Goal: Answer question/provide support: Share knowledge or assist other users

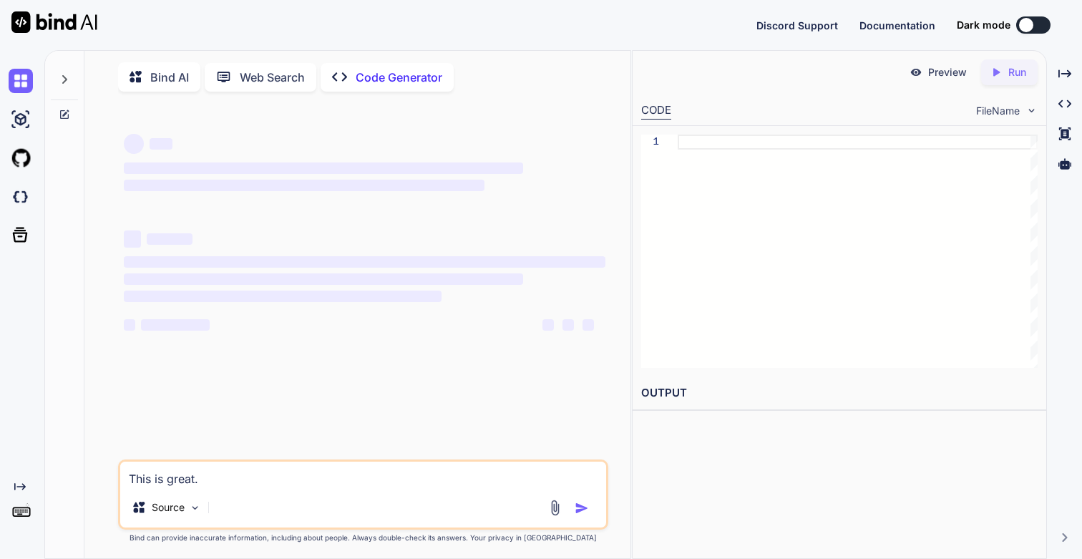
type textarea "x"
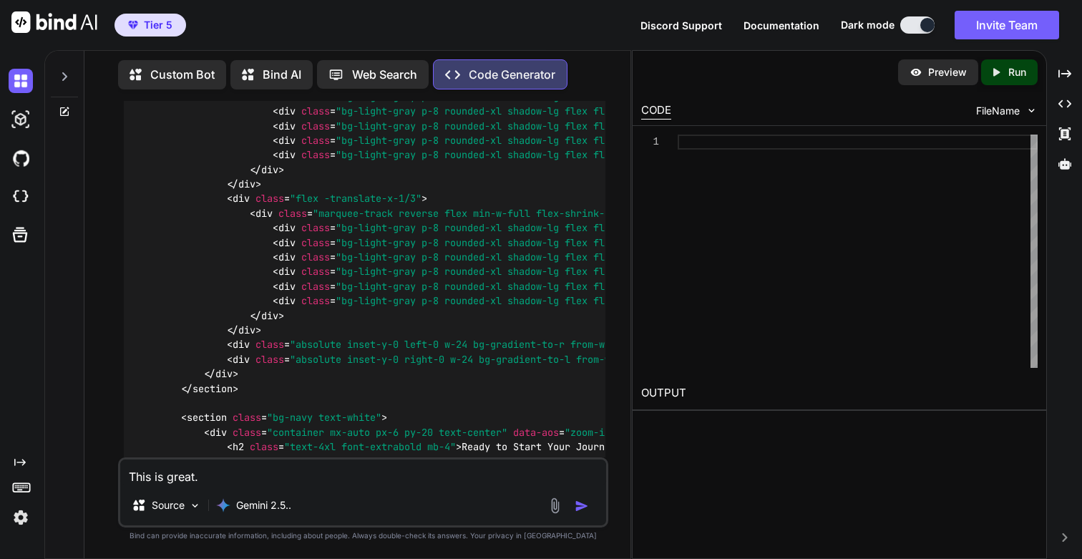
scroll to position [28691, 0]
drag, startPoint x: 278, startPoint y: 269, endPoint x: 355, endPoint y: 272, distance: 77.3
copy p ""Choice Point""
click at [240, 479] on textarea "This is great." at bounding box center [362, 472] width 485 height 26
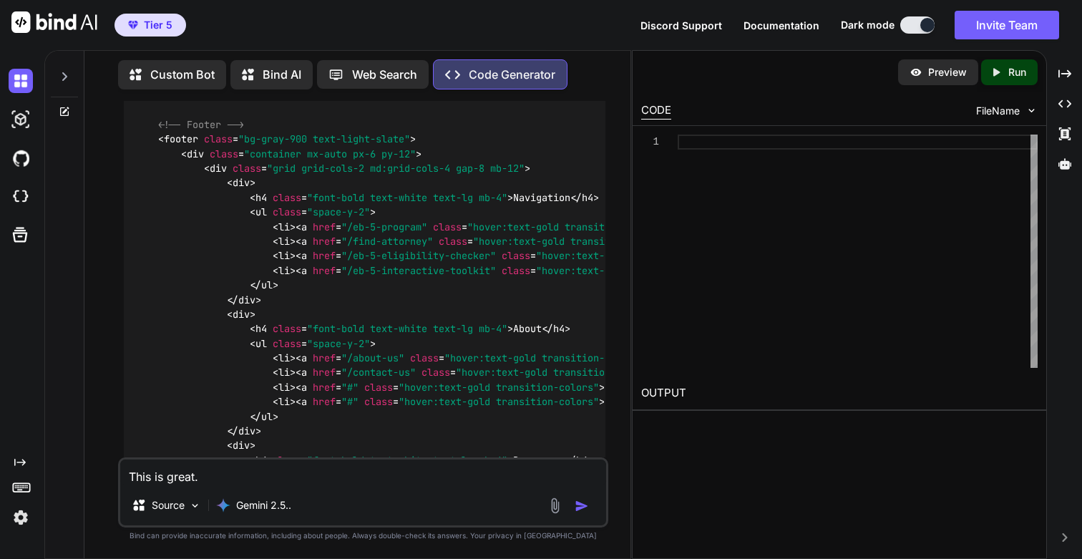
scroll to position [28979, 0]
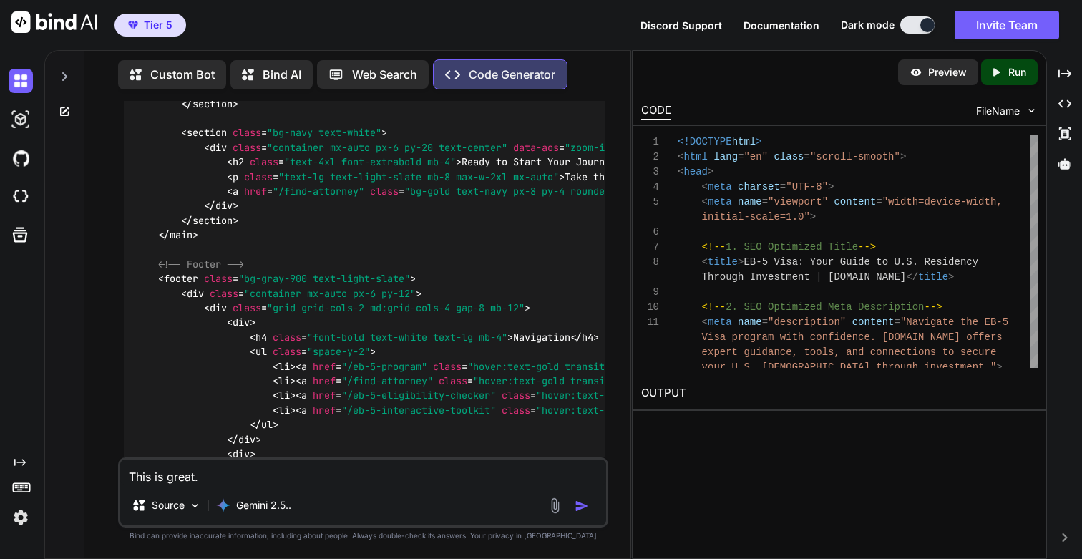
click at [1004, 77] on icon "Created with Pixso." at bounding box center [999, 72] width 19 height 13
click at [719, 428] on link "[URL][DOMAIN_NAME]" at bounding box center [699, 427] width 116 height 14
click at [226, 471] on textarea "This is great." at bounding box center [362, 472] width 485 height 26
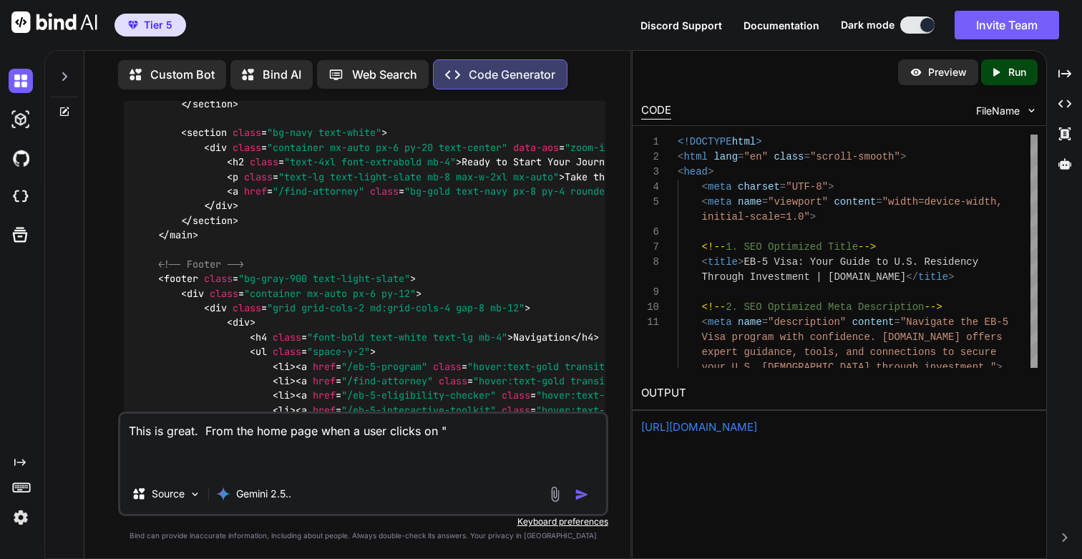
paste textarea ""Choice Point""
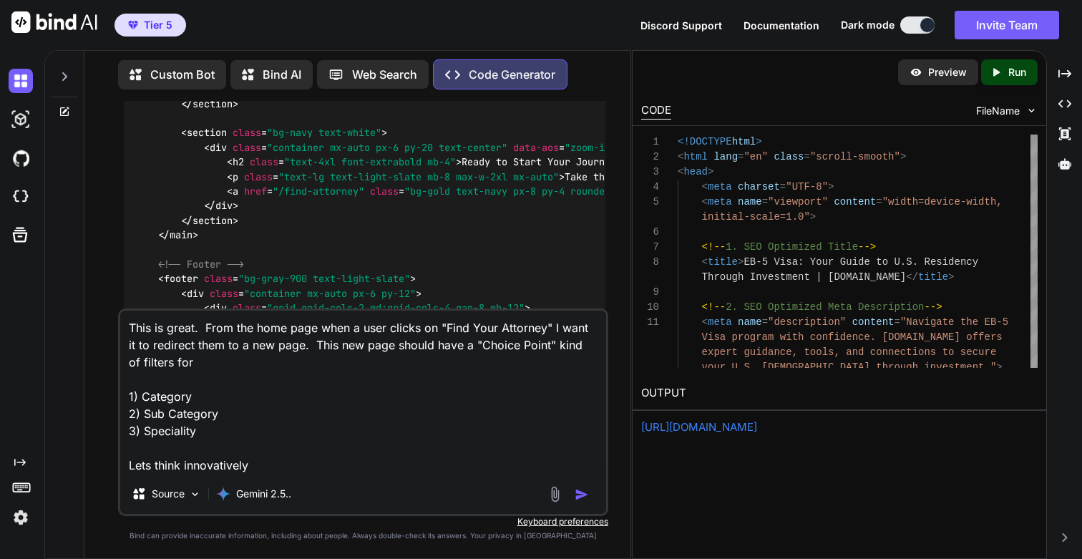
click at [222, 467] on textarea "This is great. From the home page when a user clicks on "Find Your Attorney" I …" at bounding box center [362, 392] width 485 height 163
click at [221, 465] on textarea "This is great. From the home page when a user clicks on "Find Your Attorney" I …" at bounding box center [362, 392] width 485 height 163
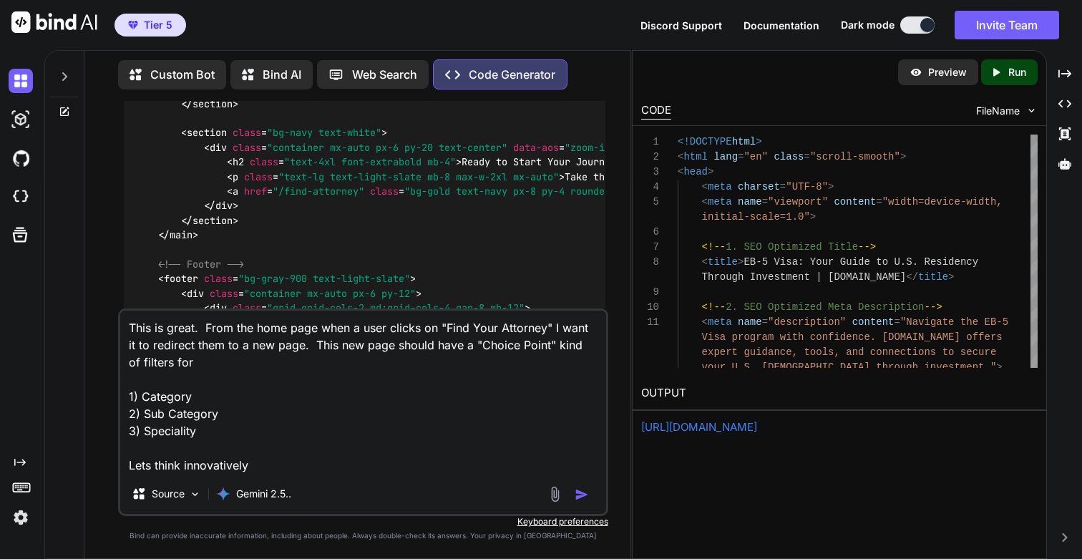
paste textarea
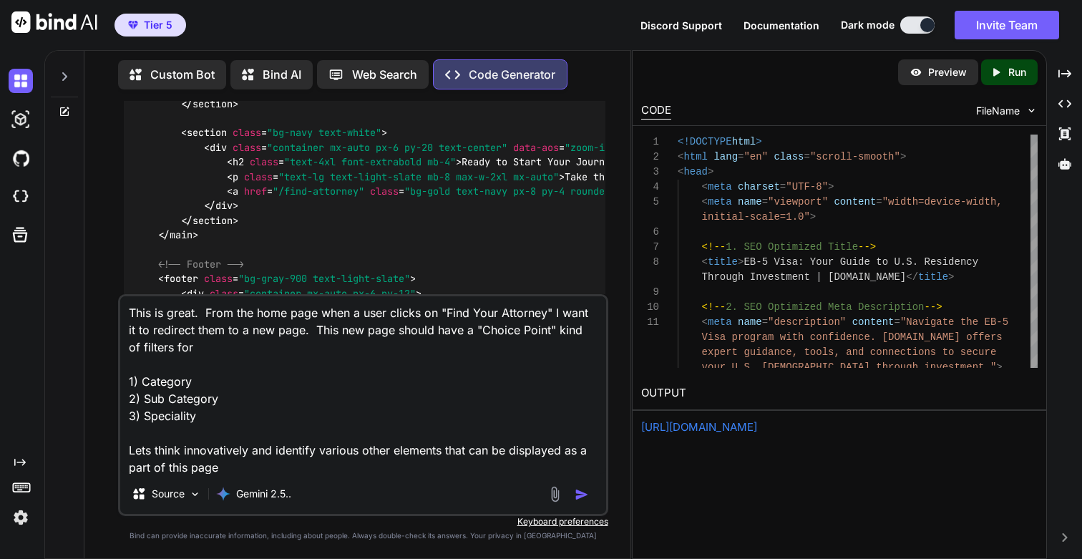
type textarea "This is great. From the home page when a user clicks on "Find Your Attorney" I …"
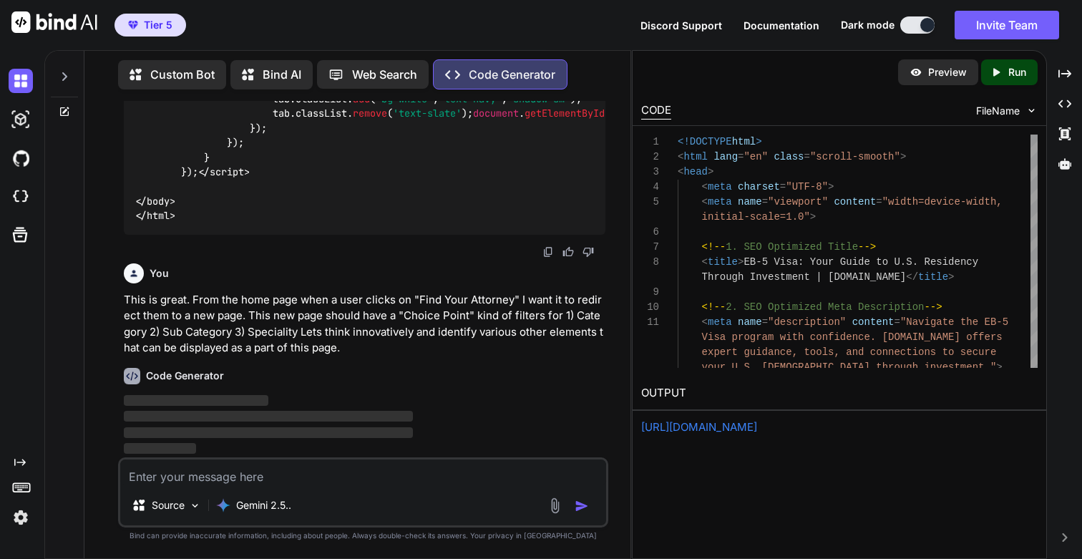
scroll to position [34711, 0]
click at [457, 409] on p "‌" at bounding box center [364, 401] width 481 height 16
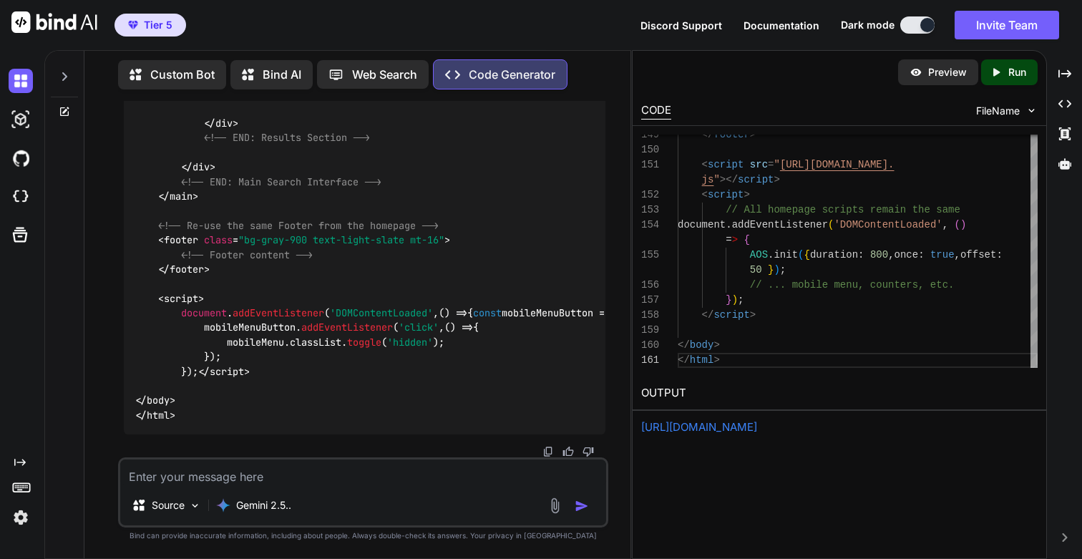
scroll to position [41975, 0]
click at [1022, 71] on p "Run" at bounding box center [1017, 72] width 18 height 14
click at [708, 429] on link "[URL][DOMAIN_NAME]" at bounding box center [699, 427] width 116 height 14
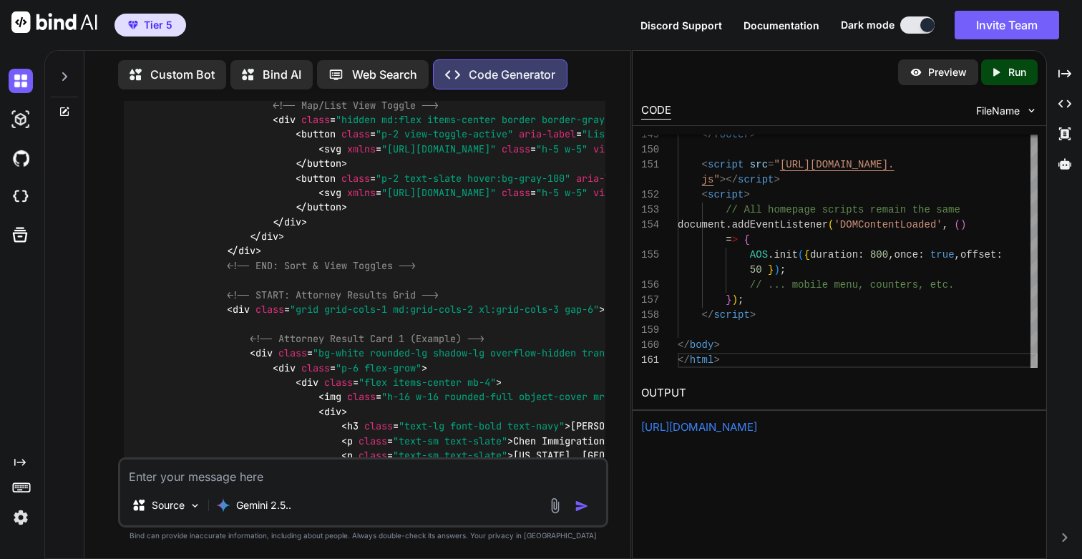
scroll to position [35664, 0]
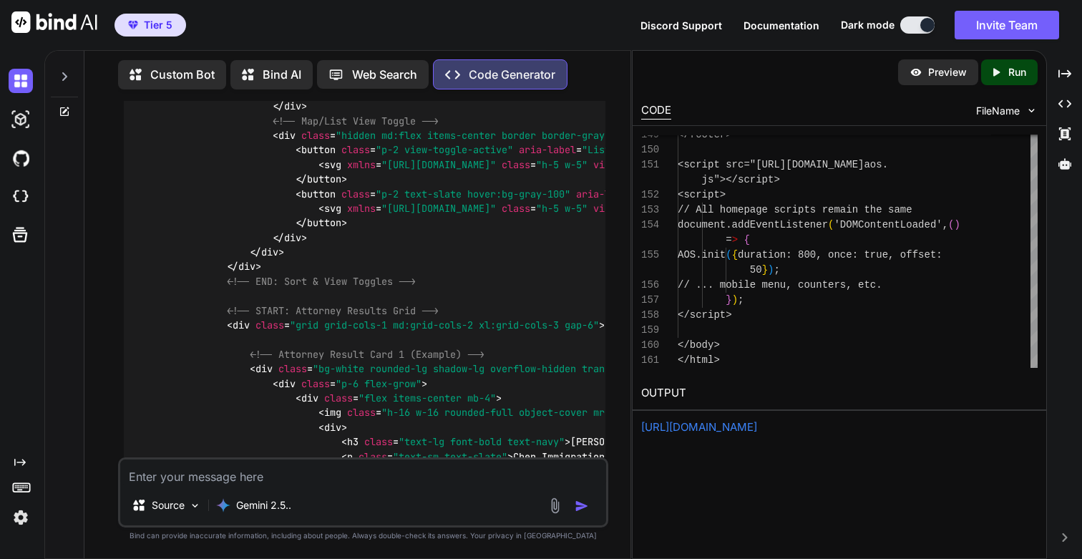
click at [1007, 71] on icon "Created with Pixso." at bounding box center [999, 72] width 19 height 13
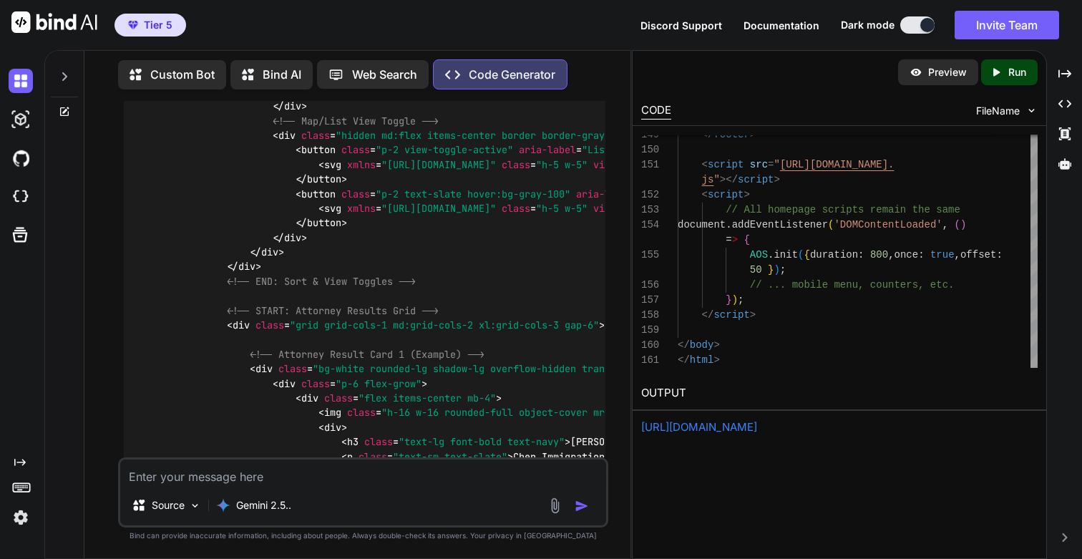
click at [704, 425] on link "[URL][DOMAIN_NAME]" at bounding box center [699, 427] width 116 height 14
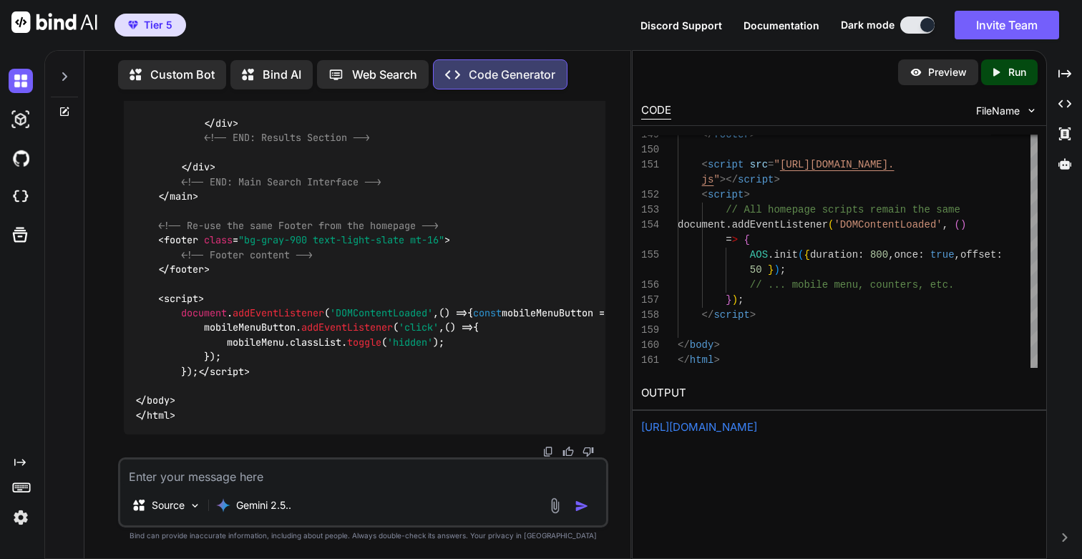
scroll to position [41975, 0]
click at [242, 479] on textarea at bounding box center [362, 472] width 485 height 26
type textarea "Let me take a step back."
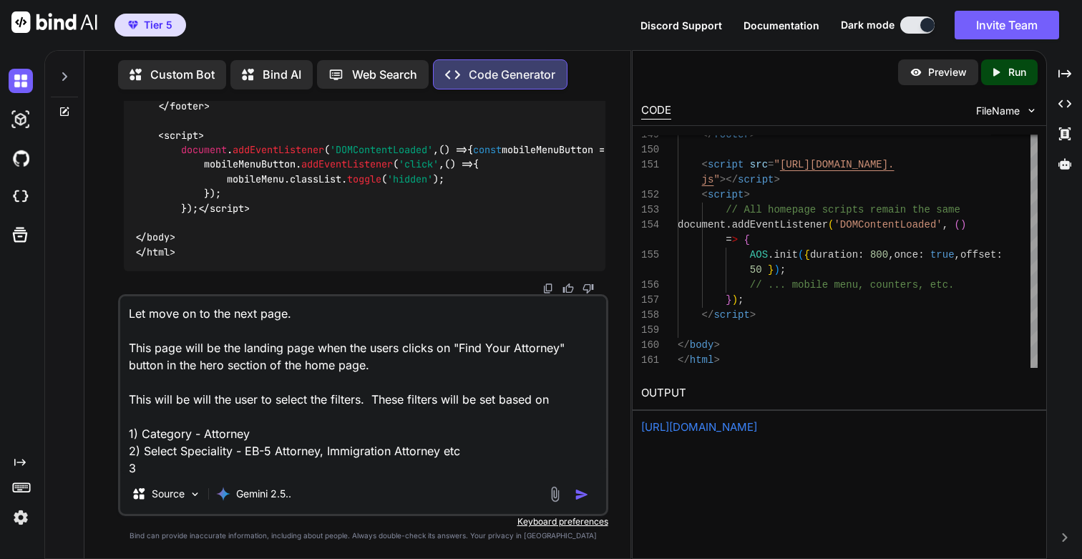
scroll to position [1, 0]
click at [234, 452] on textarea "Let move on to the next page. This page will be the landing page when the users…" at bounding box center [362, 384] width 485 height 177
click at [319, 452] on textarea "Let move on to the next page. This page will be the landing page when the users…" at bounding box center [362, 384] width 485 height 177
click at [286, 470] on textarea "Let move on to the next page. This page will be the landing page when the users…" at bounding box center [362, 384] width 485 height 177
click at [160, 435] on textarea "Let move on to the next page. This page will be the landing page when the users…" at bounding box center [362, 384] width 485 height 177
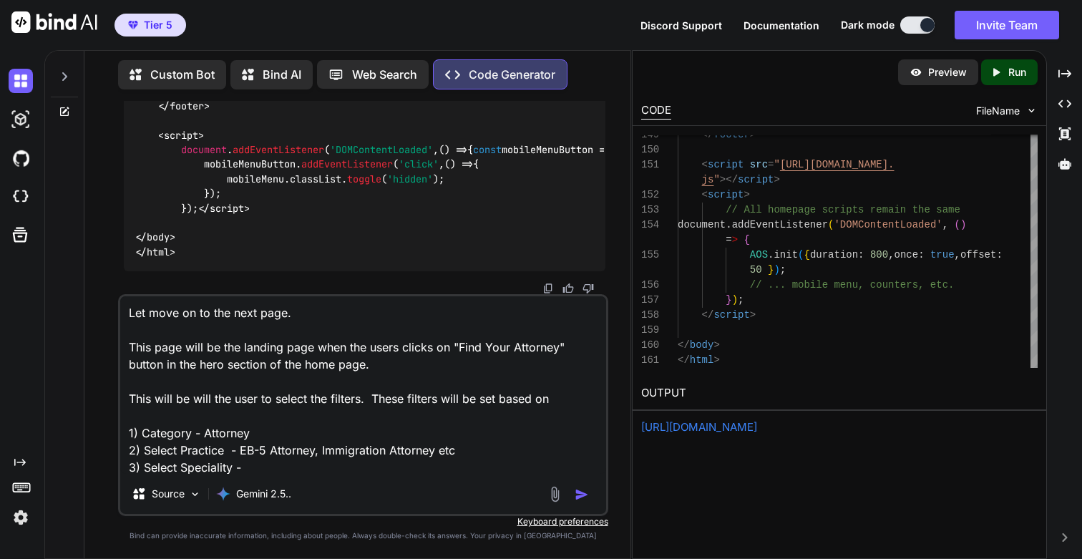
click at [160, 435] on textarea "Let move on to the next page. This page will be the landing page when the users…" at bounding box center [362, 384] width 485 height 177
click at [209, 434] on textarea "Let move on to the next page. This page will be the landing page when the users…" at bounding box center [362, 384] width 485 height 177
paste textarea "Immigration law"
click at [182, 449] on textarea "Let move on to the next page. This page will be the landing page when the users…" at bounding box center [362, 384] width 485 height 177
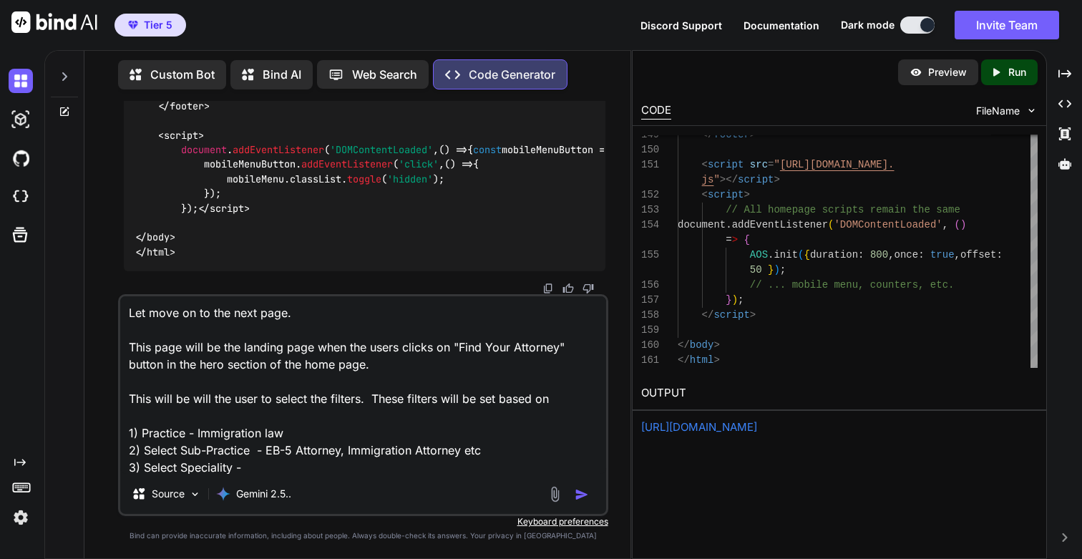
paste textarea "Investor visas"
paste textarea "EB-5 regional center"
paste textarea "direct investment practice"
click at [474, 448] on textarea "Let move on to the next page. This page will be the landing page when the users…" at bounding box center [362, 384] width 485 height 177
click at [284, 464] on textarea "Let move on to the next page. This page will be the landing page when the users…" at bounding box center [362, 384] width 485 height 177
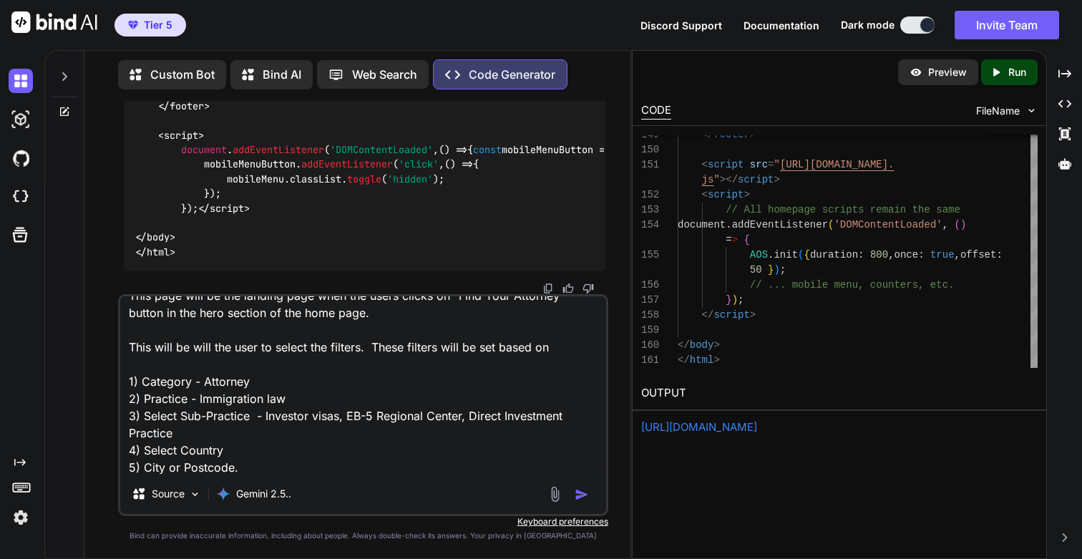
scroll to position [54, 0]
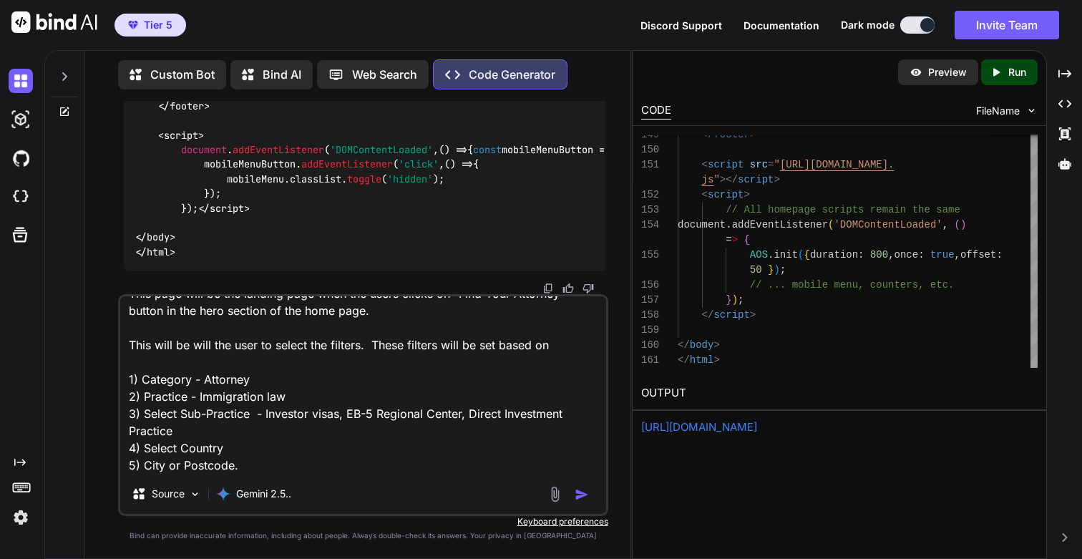
click at [208, 462] on textarea "Let move on to the next page. This page will be the landing page when the users…" at bounding box center [362, 384] width 485 height 177
click at [328, 381] on textarea "Let move on to the next page. This page will be the landing page when the users…" at bounding box center [362, 384] width 485 height 177
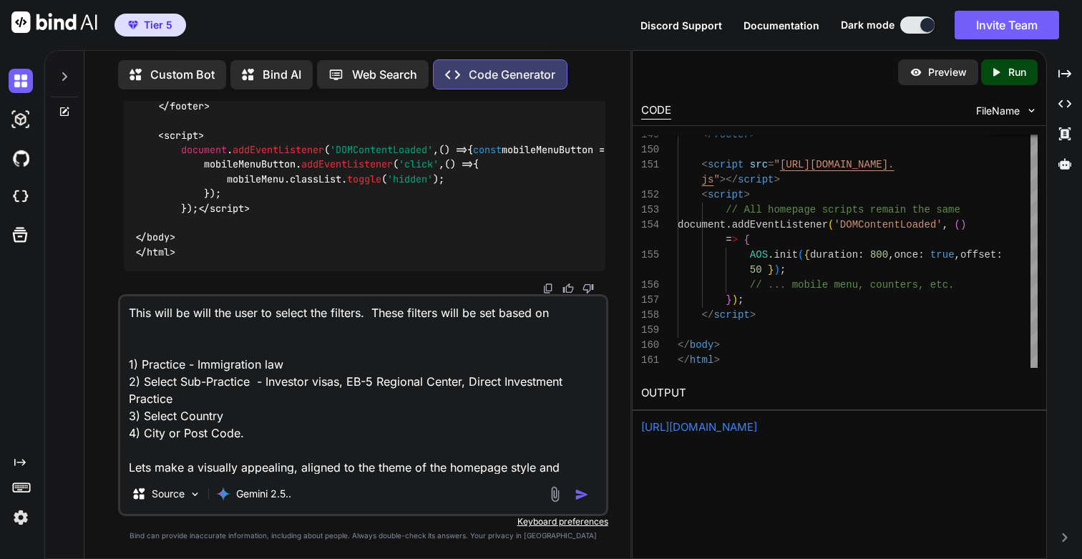
scroll to position [104, 0]
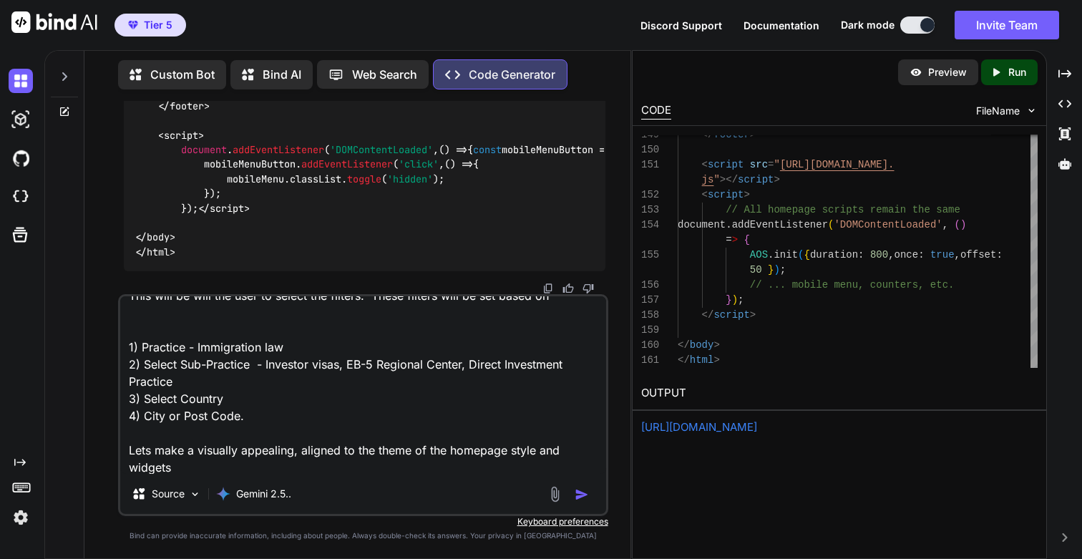
type textarea "Let move on to the next page. This page will be the landing page when the users…"
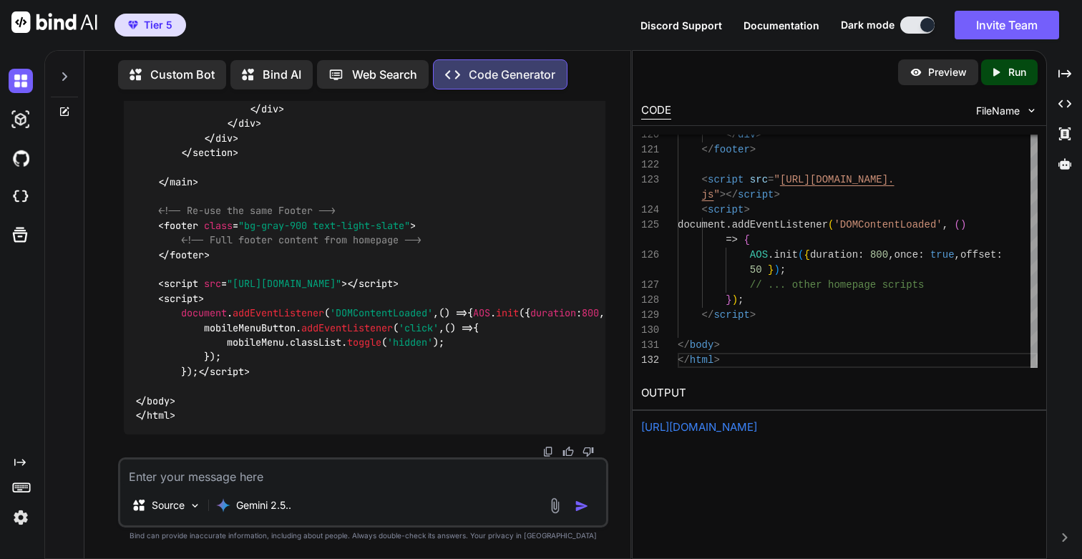
scroll to position [47713, 0]
click at [1016, 75] on p "Run" at bounding box center [1017, 72] width 18 height 14
click at [720, 427] on link "[URL][DOMAIN_NAME]" at bounding box center [699, 427] width 116 height 14
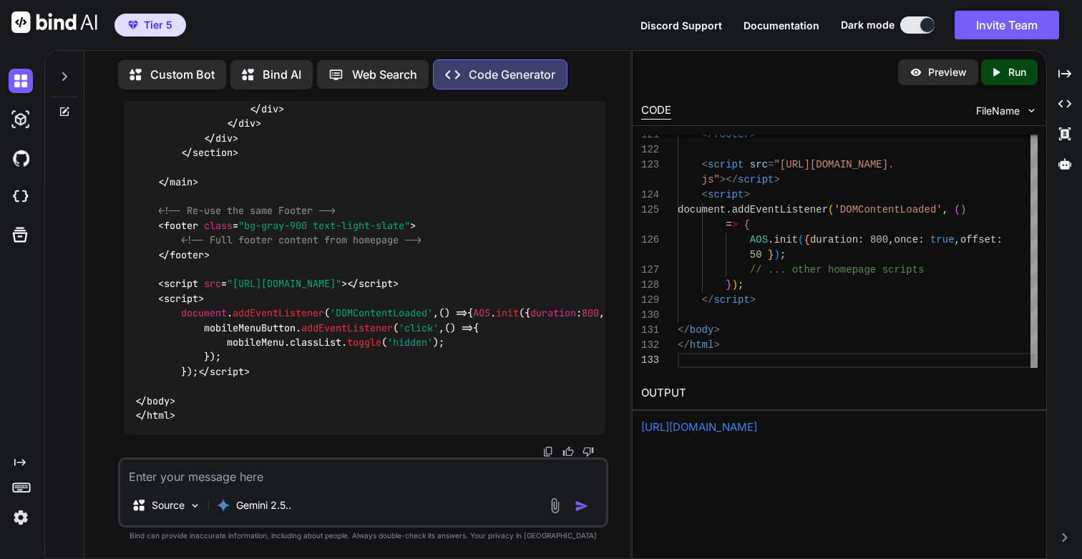
scroll to position [45, 0]
click at [1004, 71] on icon "Created with Pixso." at bounding box center [999, 72] width 19 height 13
click at [697, 428] on link "[URL][DOMAIN_NAME]" at bounding box center [699, 427] width 116 height 14
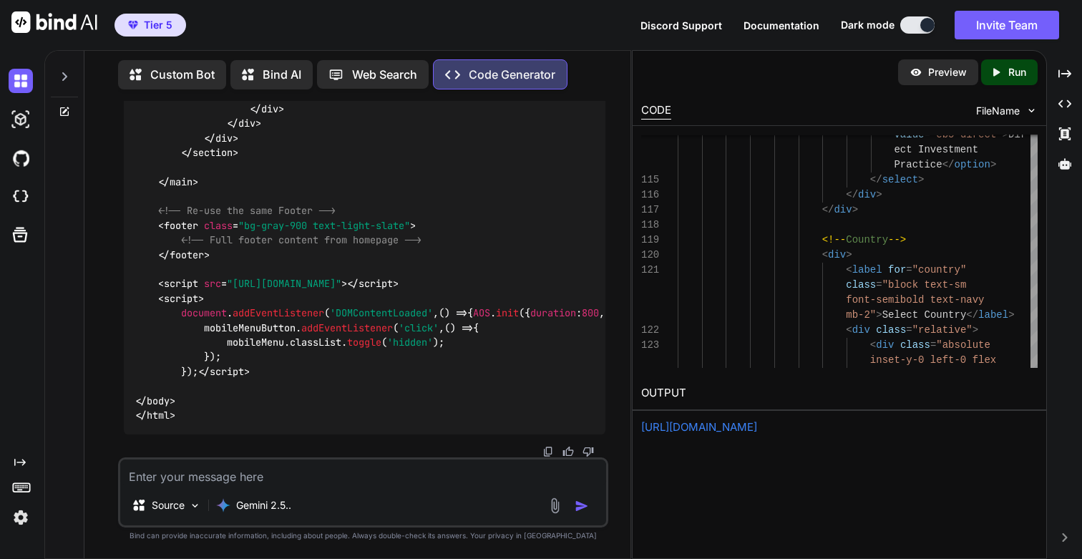
click at [1013, 68] on p "Run" at bounding box center [1017, 72] width 18 height 14
click at [681, 427] on link "[URL][DOMAIN_NAME]" at bounding box center [699, 427] width 116 height 14
drag, startPoint x: 137, startPoint y: 265, endPoint x: 523, endPoint y: 278, distance: 386.7
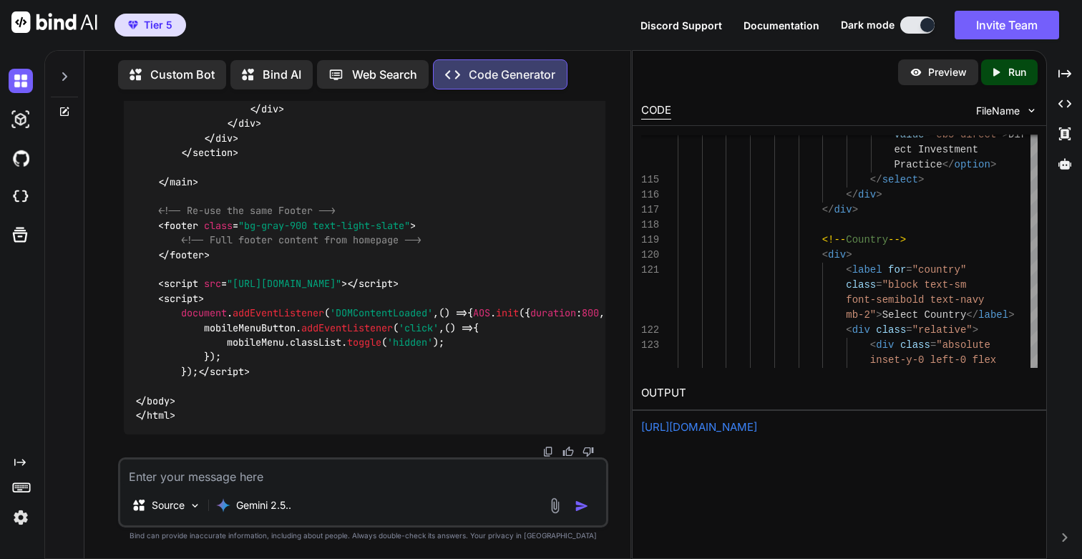
copy div "New Search Landing Page ( start-your-search.html )"
click at [201, 488] on div "Source Gemini 2.5.." at bounding box center [363, 492] width 490 height 70
click at [266, 485] on textarea at bounding box center [362, 472] width 485 height 26
paste textarea "New Search Landing Page (start-your-search.html)"
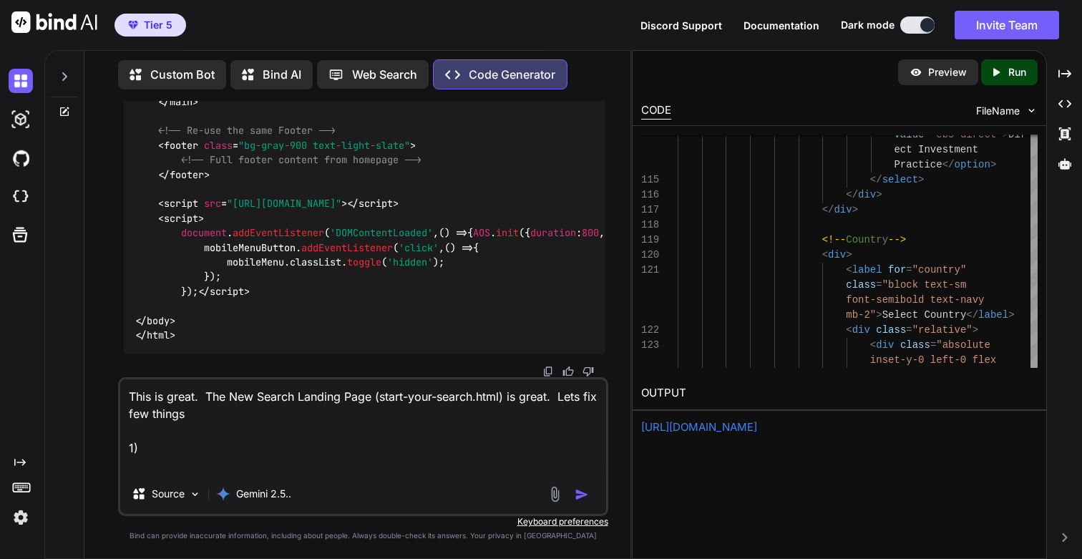
paste textarea "Practice"
click at [165, 453] on textarea "This is great. The New Search Landing Page (start-your-search.html) is great. L…" at bounding box center [362, 426] width 485 height 94
paste textarea "immigrant visas"
click at [151, 447] on textarea "This is great. The New Search Landing Page (start-your-search.html) is great. L…" at bounding box center [362, 426] width 485 height 94
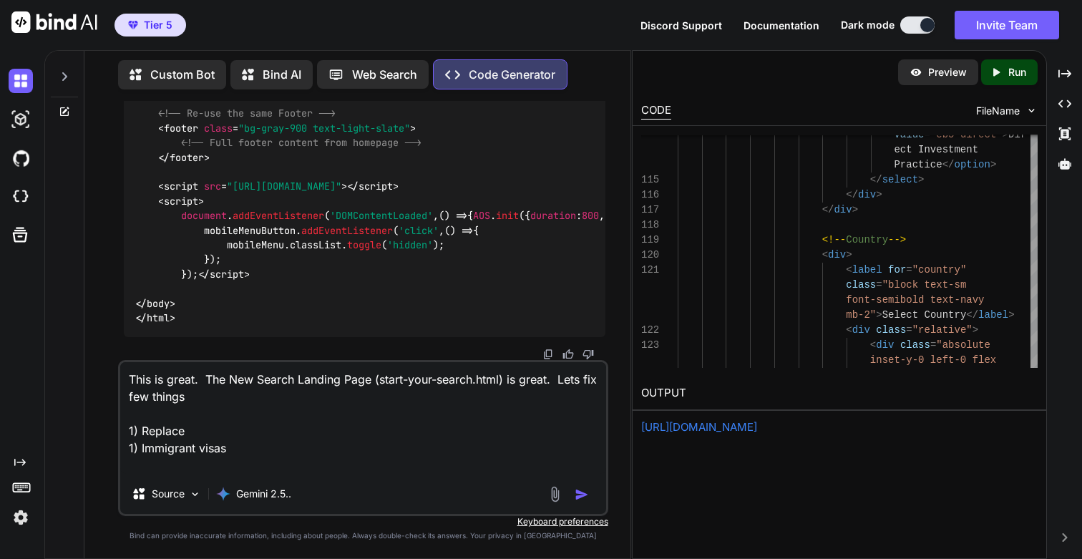
click at [155, 432] on textarea "This is great. The New Search Landing Page (start-your-search.html) is great. L…" at bounding box center [362, 418] width 485 height 112
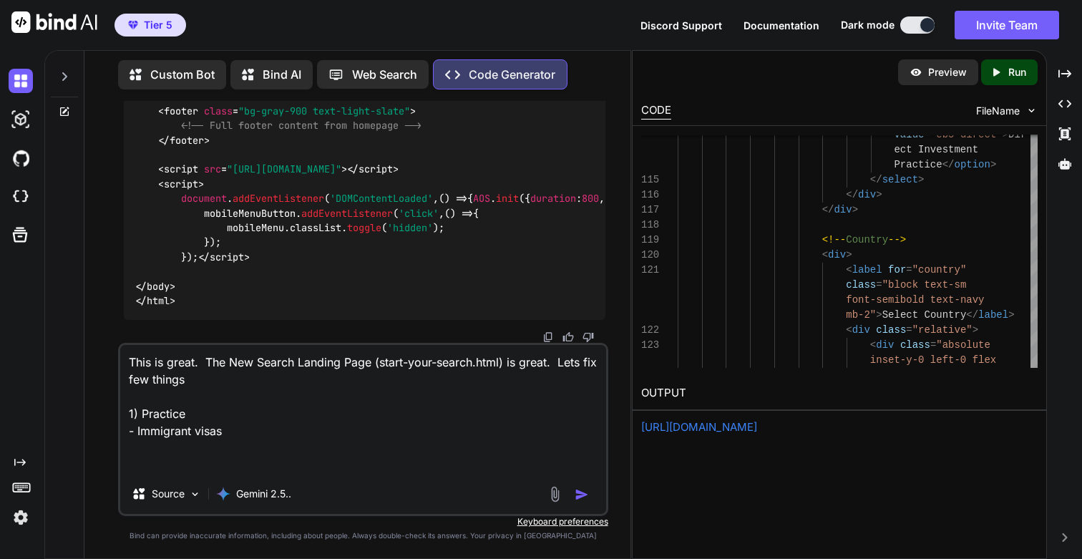
paste textarea "- Immigrant visas"
click at [152, 446] on textarea "This is great. The New Search Landing Page (start-your-search.html) is great. L…" at bounding box center [362, 409] width 485 height 129
paste textarea "Nonimmigrant (temporary)"
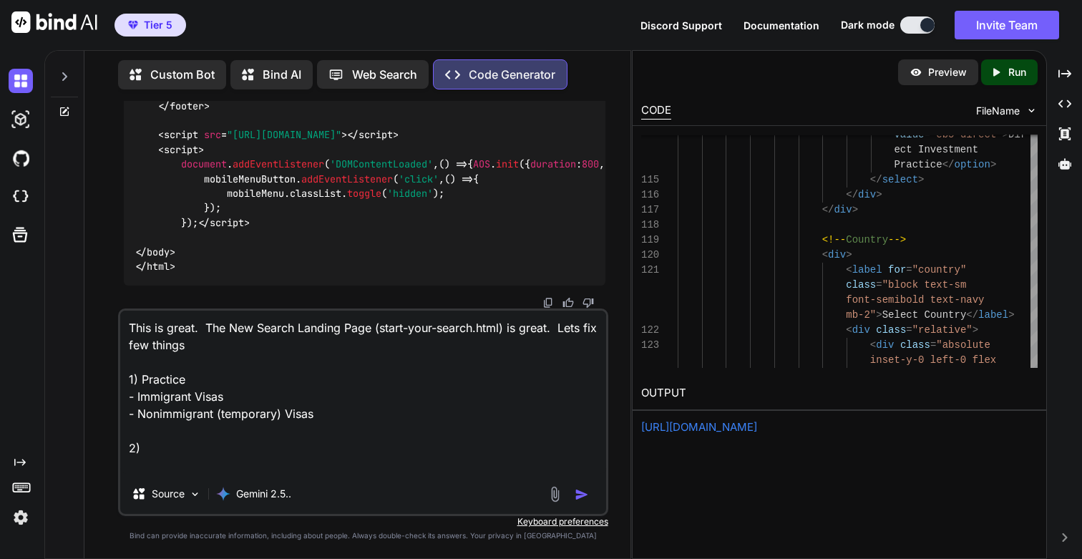
drag, startPoint x: 138, startPoint y: 396, endPoint x: 353, endPoint y: 414, distance: 215.4
click at [353, 414] on textarea "This is great. The New Search Landing Page (start-your-search.html) is great. L…" at bounding box center [362, 392] width 485 height 163
click at [385, 413] on textarea "This is great. The New Search Landing Page (start-your-search.html) is great. L…" at bounding box center [362, 392] width 485 height 163
click at [261, 382] on textarea "This is great. The New Search Landing Page (start-your-search.html) is great. L…" at bounding box center [362, 392] width 485 height 163
click at [152, 383] on textarea "This is great. The New Search Landing Page (start-your-search.html) is great. L…" at bounding box center [362, 392] width 485 height 163
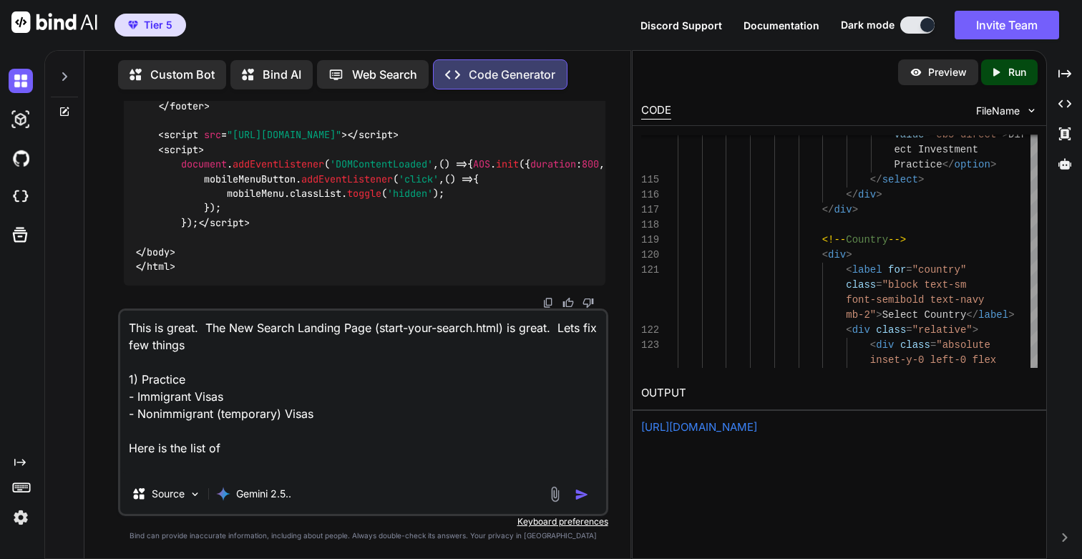
click at [152, 383] on textarea "This is great. The New Search Landing Page (start-your-search.html) is great. L…" at bounding box center [362, 392] width 485 height 163
click at [263, 448] on textarea "This is great. The New Search Landing Page (start-your-search.html) is great. L…" at bounding box center [362, 392] width 485 height 163
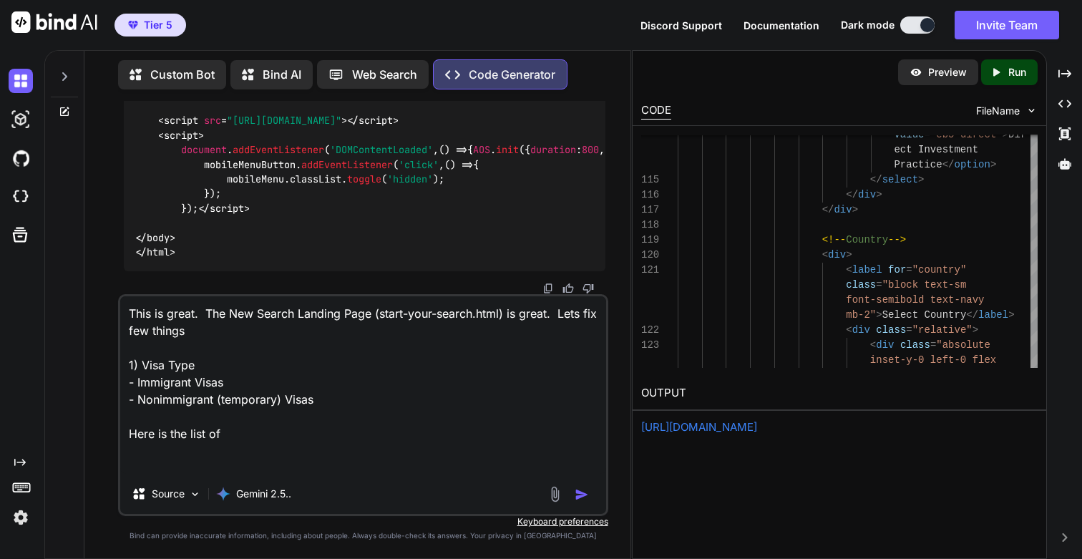
paste textarea "Sub-Practice"
click at [266, 434] on textarea "This is great. The New Search Landing Page (start-your-search.html) is great. L…" at bounding box center [362, 384] width 485 height 177
paste textarea "Loremipsu Dolor SI-5 / AM-1 — Consec ad e S.D. eiusmod TE-2 — Incididun utlab (…"
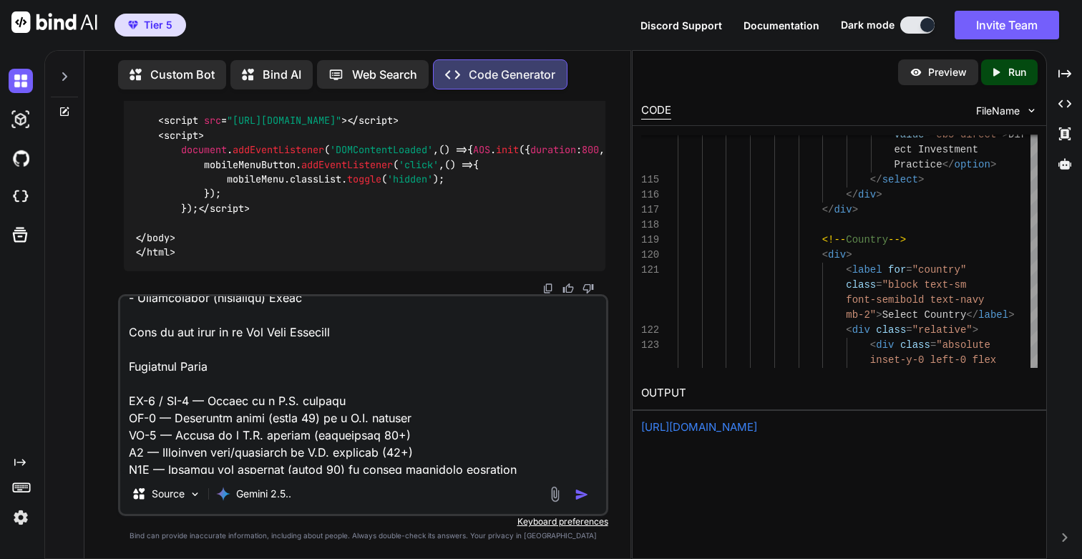
scroll to position [103, 0]
click at [255, 333] on textarea at bounding box center [362, 384] width 485 height 177
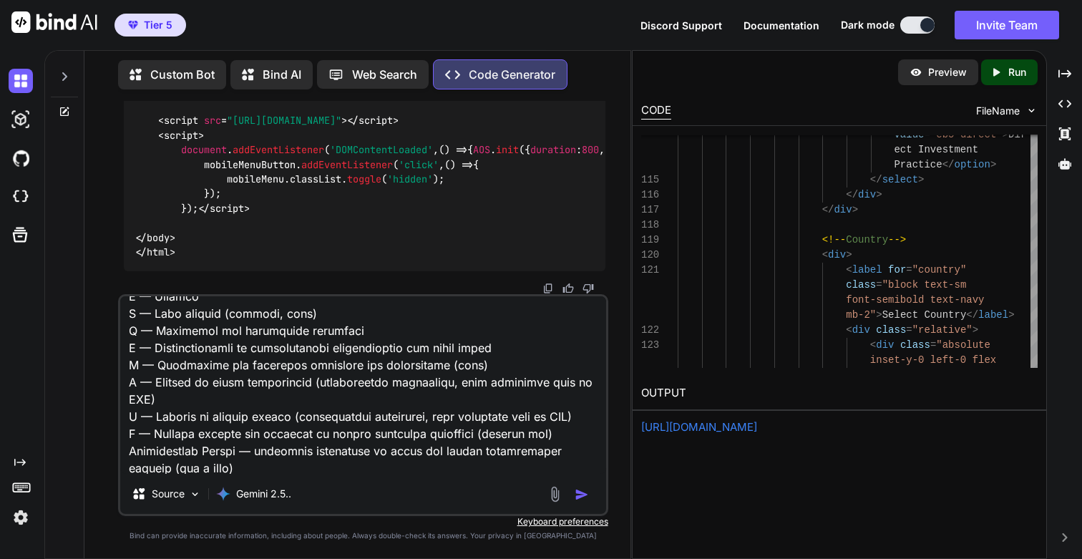
scroll to position [1154, 0]
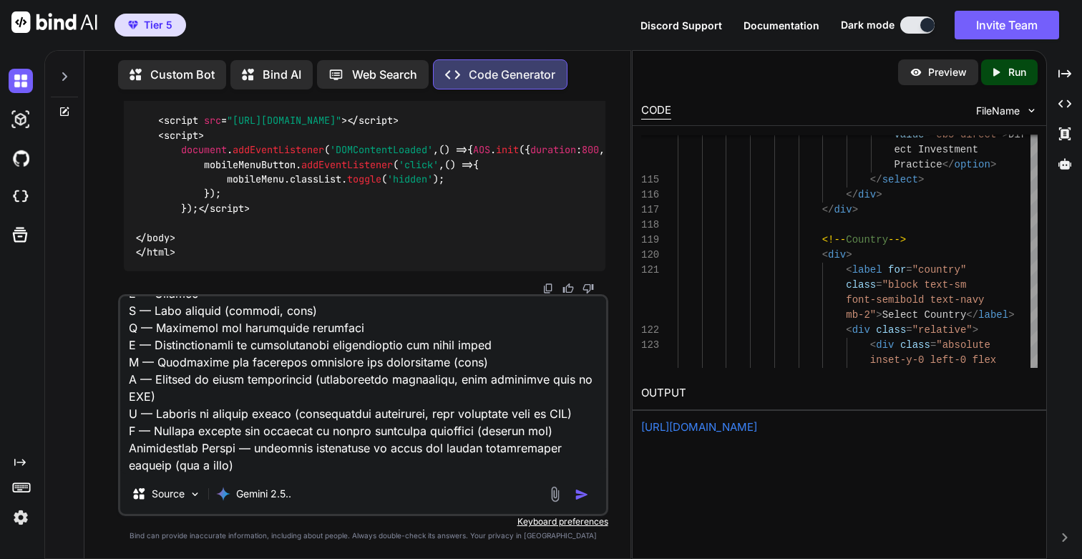
click at [162, 411] on textarea at bounding box center [362, 384] width 485 height 177
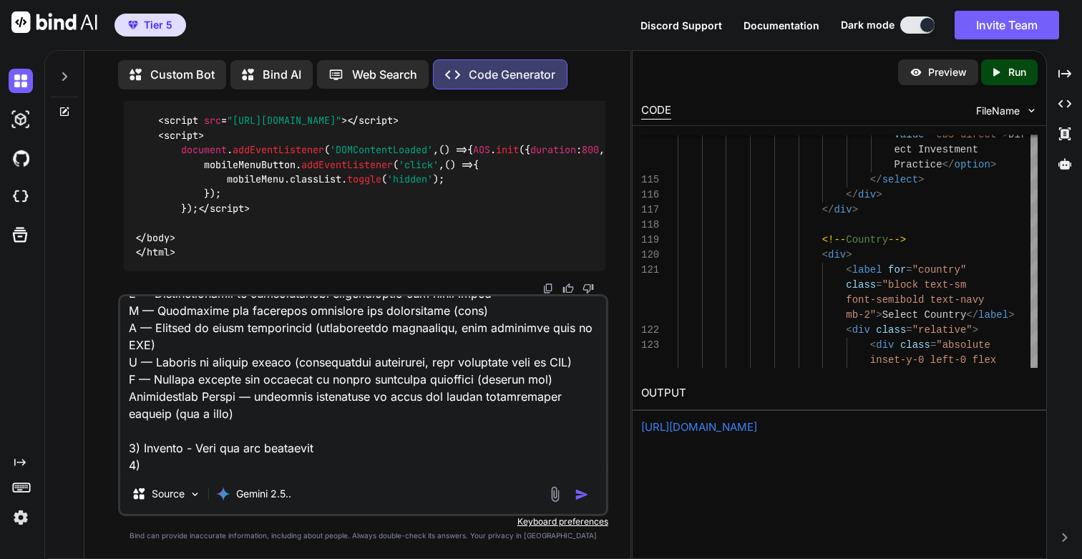
paste textarea "City or Postcode (in U.S.)"
type textarea "Lore ip dolor. Sit Ame Consec Adipisc Elit (seddo-eius-tempor.inci) ut labor. E…"
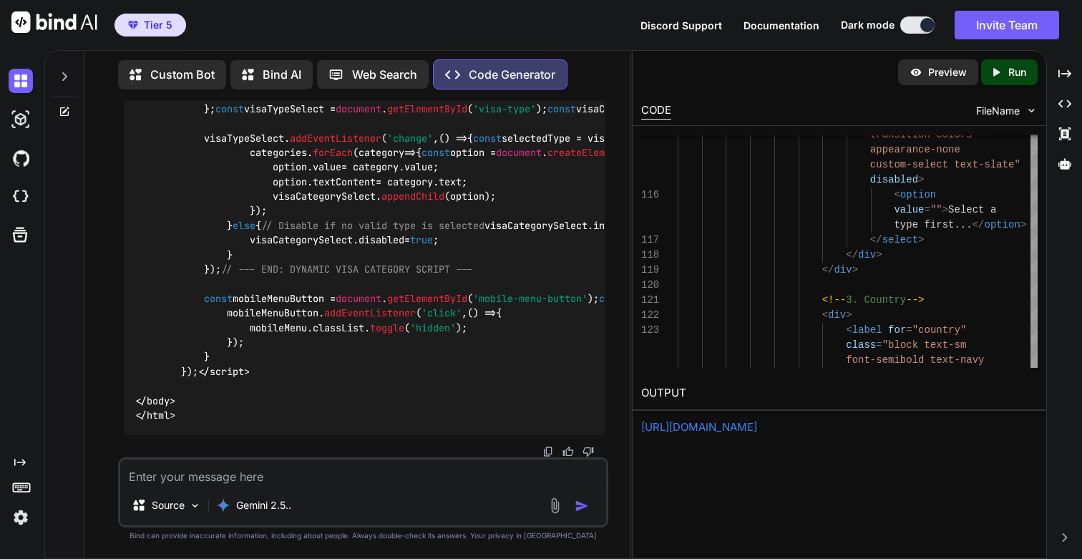
scroll to position [48889, 0]
click at [1012, 72] on p "Run" at bounding box center [1017, 72] width 18 height 14
click at [757, 425] on link "[URL][DOMAIN_NAME]" at bounding box center [699, 427] width 116 height 14
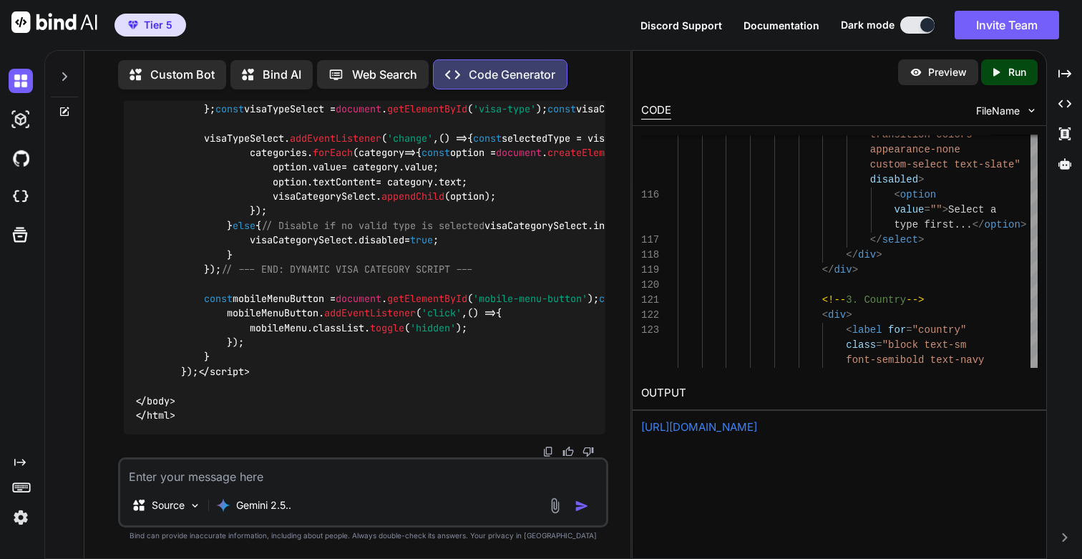
click at [186, 480] on textarea at bounding box center [362, 472] width 485 height 26
paste textarea "City or Postcode"
click at [204, 479] on textarea "This is great. City or Postcode" at bounding box center [362, 472] width 485 height 26
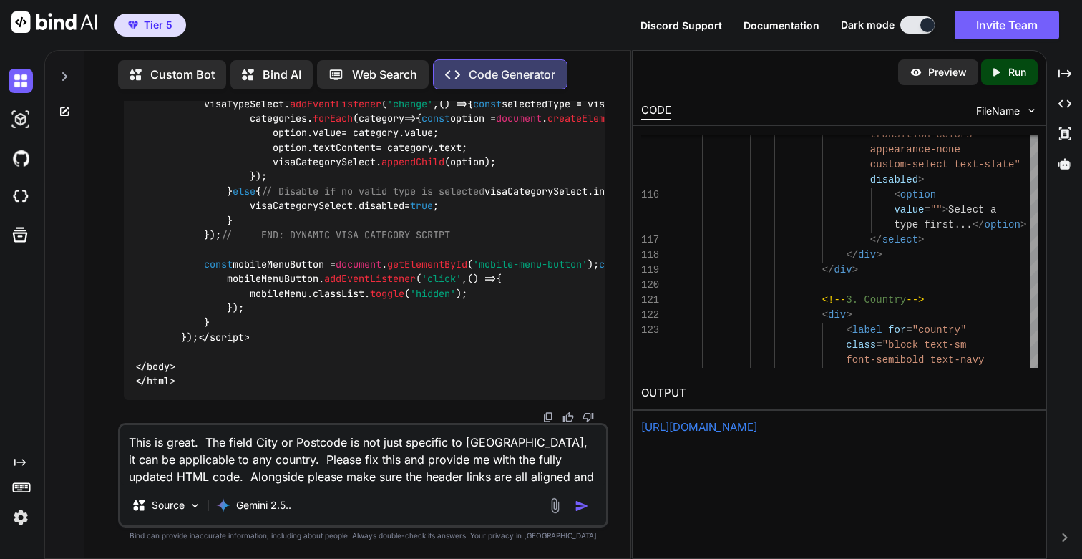
type textarea "This is great. The field City or Postcode is not just specific to [GEOGRAPHIC_D…"
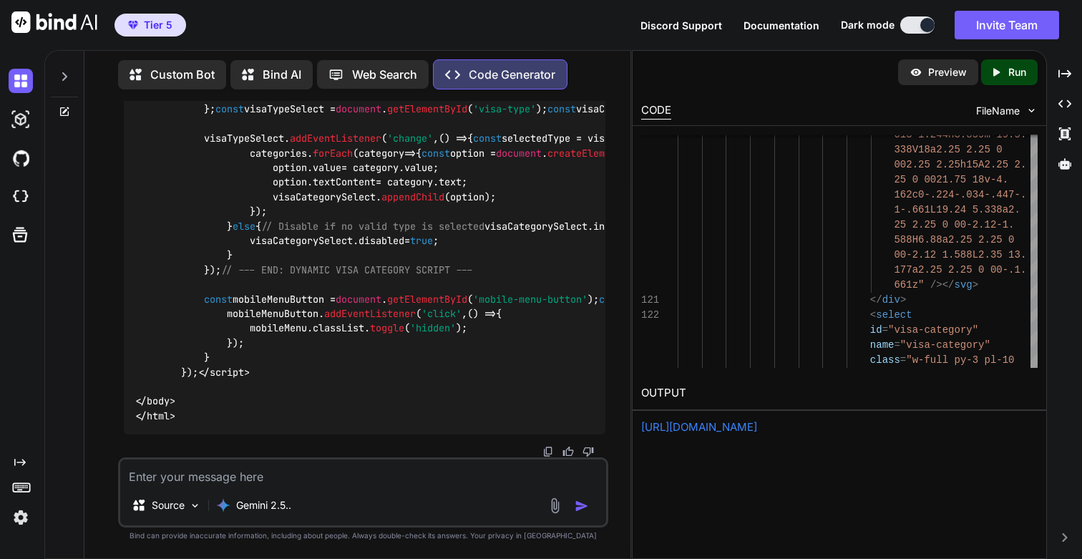
scroll to position [57979, 0]
click at [1009, 72] on p "Run" at bounding box center [1017, 72] width 18 height 14
click at [757, 421] on link "[URL][DOMAIN_NAME]" at bounding box center [699, 427] width 116 height 14
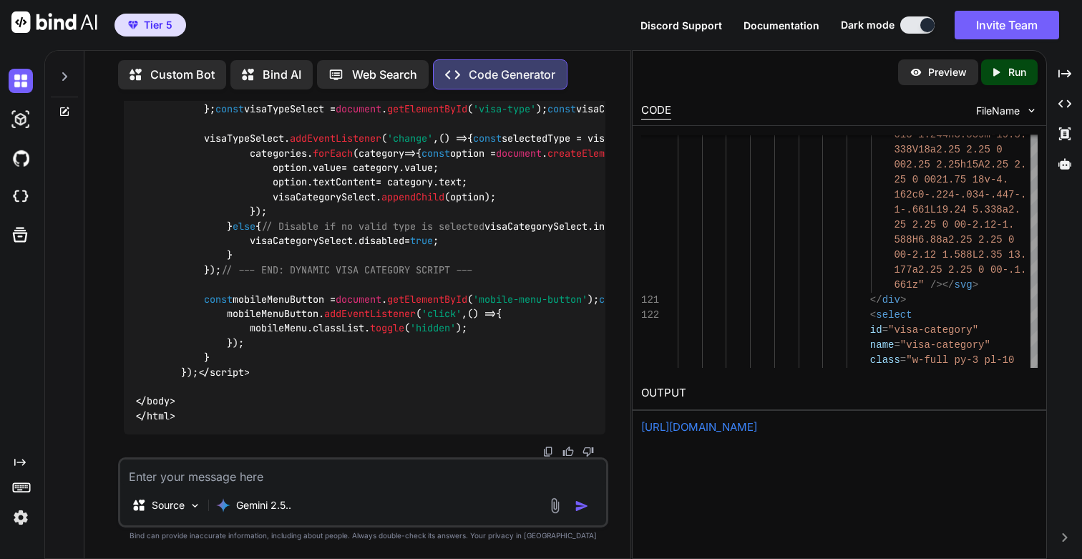
click at [261, 474] on textarea at bounding box center [362, 472] width 485 height 26
paste textarea "As an SEO expert we need to ensure the key word EB-5 Visa is aligned for this p…"
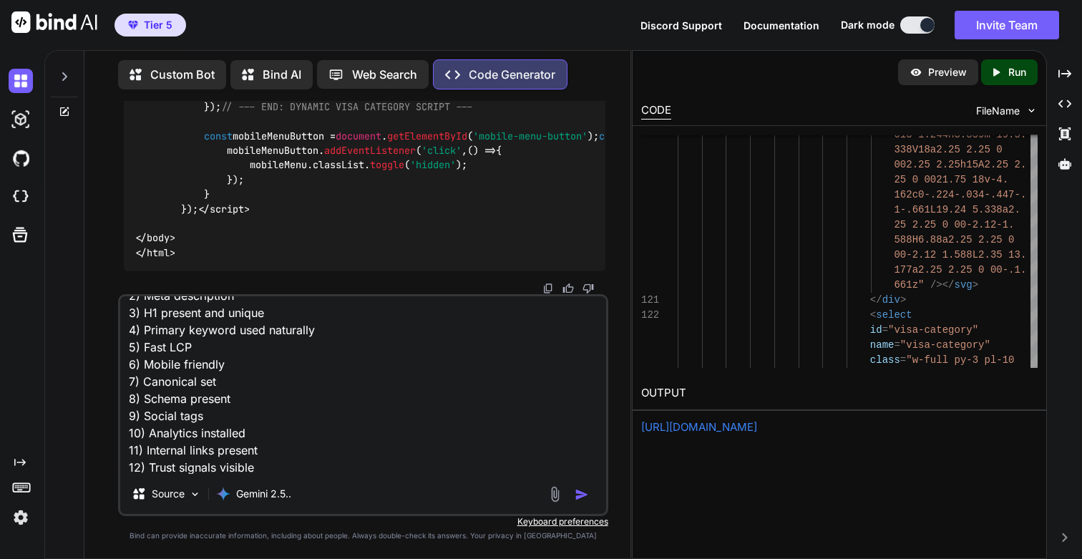
scroll to position [0, 0]
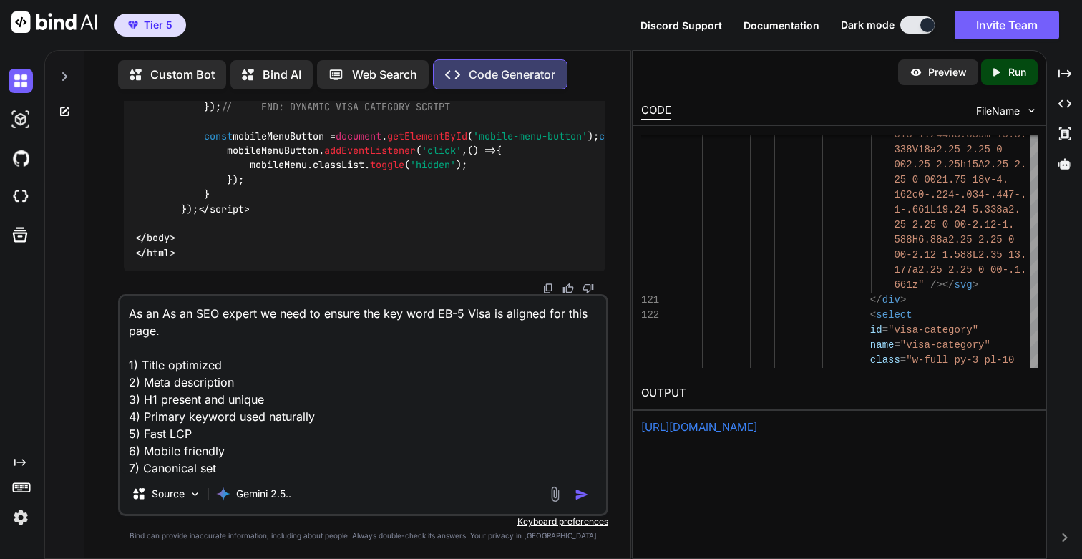
click at [197, 313] on textarea "As an As an SEO expert we need to ensure the key word EB-5 Visa is aligned for …" at bounding box center [362, 384] width 485 height 177
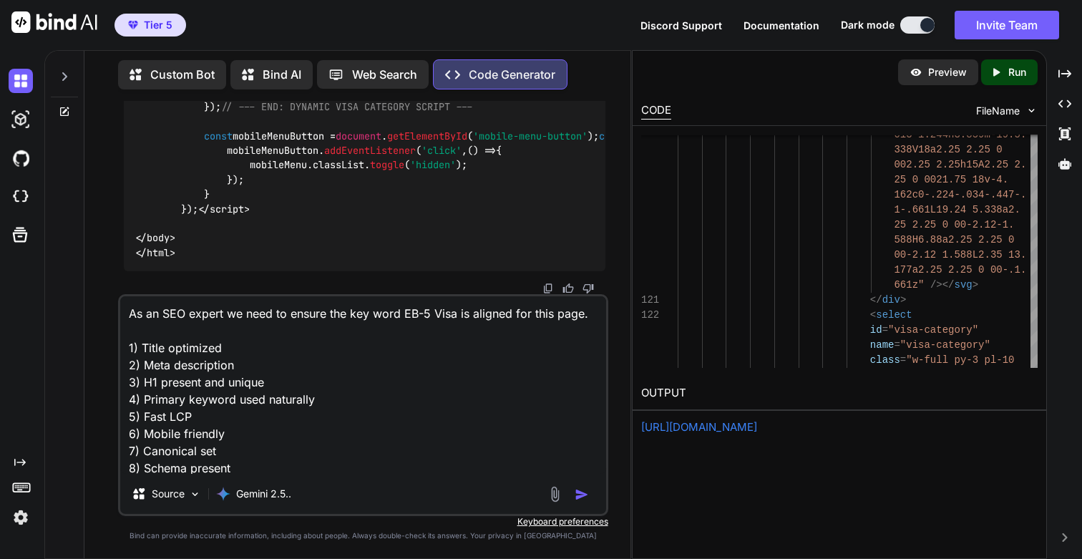
type textarea "As an SEO expert we need to ensure the key word EB-5 Visa is aligned for this p…"
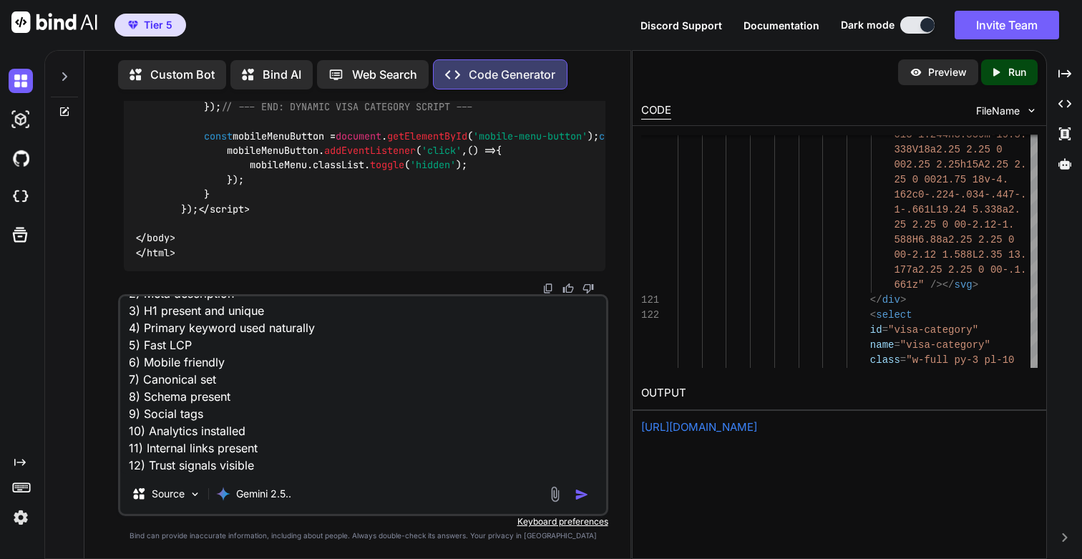
click at [583, 498] on img "button" at bounding box center [582, 494] width 14 height 14
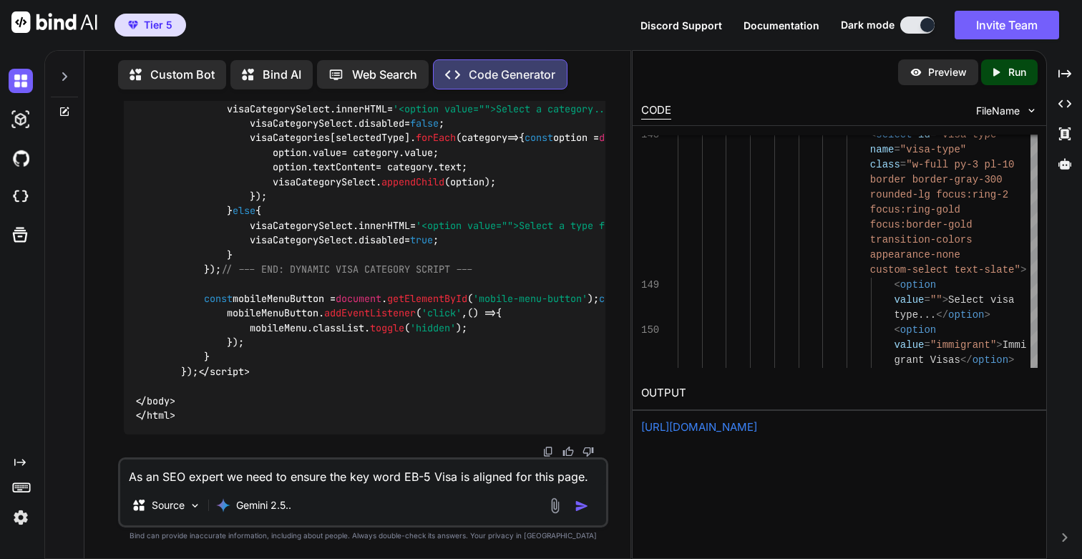
scroll to position [59289, 0]
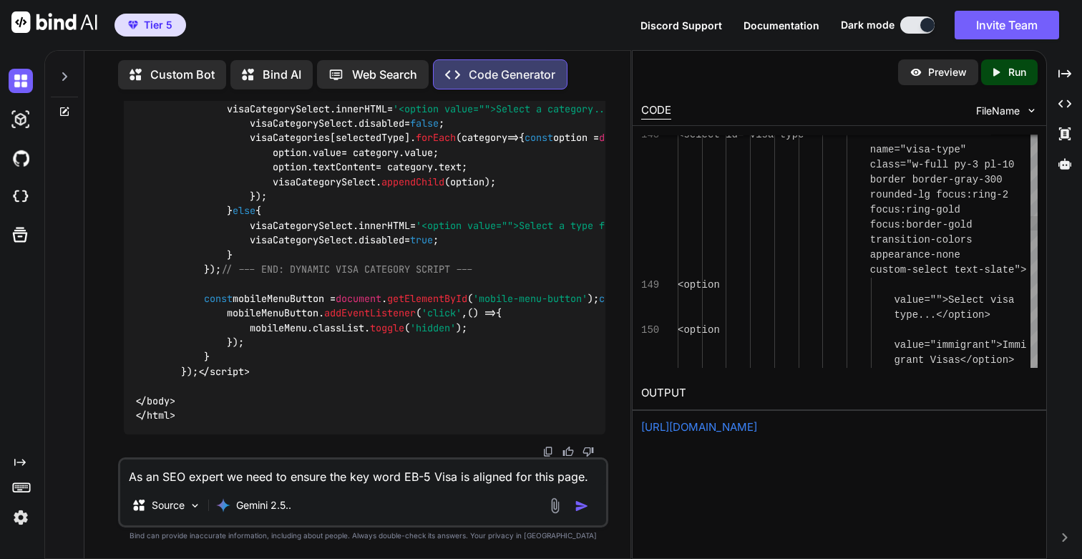
scroll to position [14, 0]
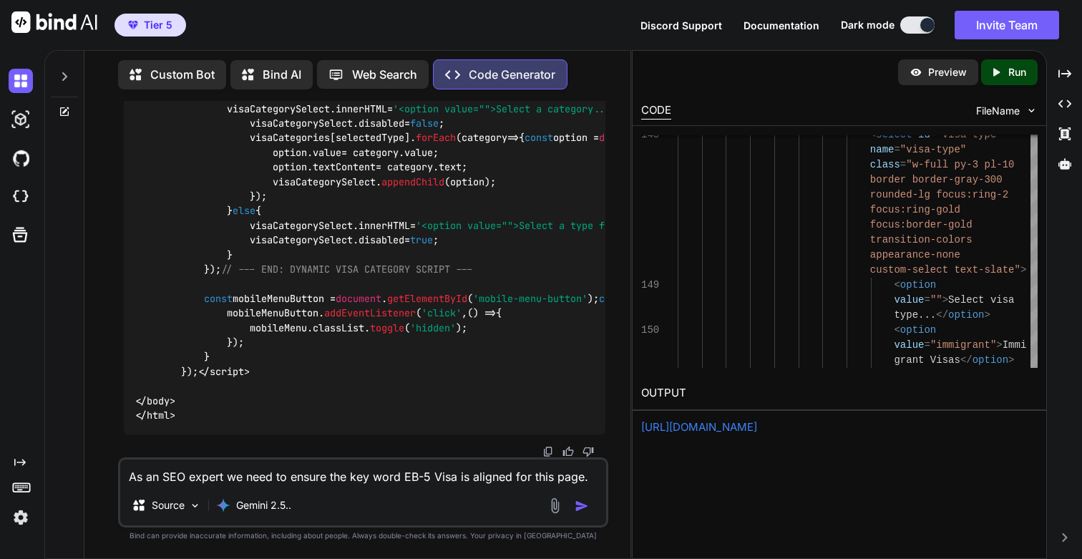
click at [1006, 75] on icon "Created with Pixso." at bounding box center [999, 72] width 19 height 13
click at [701, 427] on link "[URL][DOMAIN_NAME]" at bounding box center [699, 427] width 116 height 14
click at [334, 473] on textarea "As an SEO expert we need to ensure the key word EB-5 Visa is aligned for this p…" at bounding box center [362, 472] width 485 height 26
type textarea "This is good. Lets align this page with the master footer."
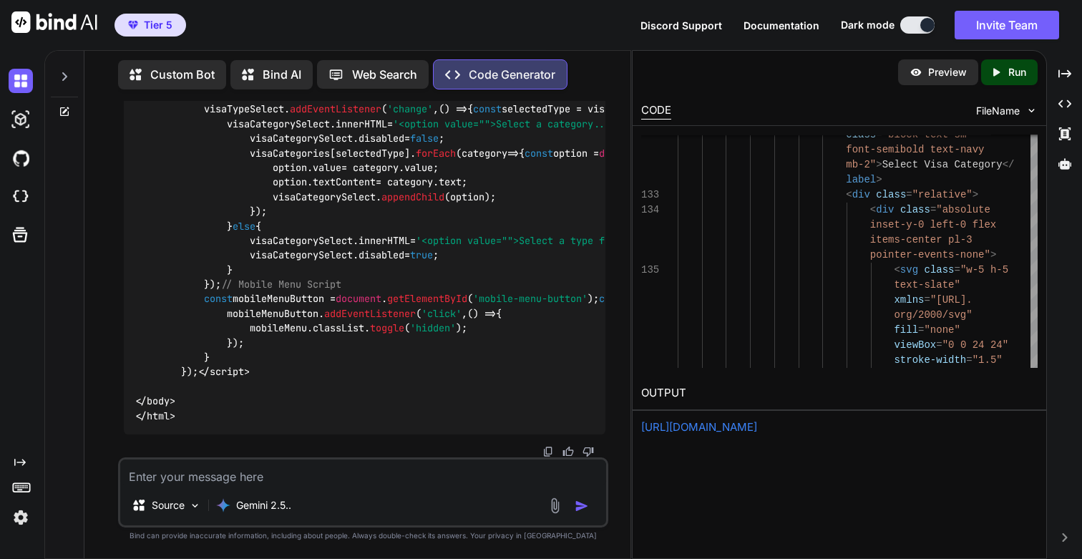
scroll to position [68690, 0]
click at [1011, 70] on p "Run" at bounding box center [1017, 72] width 18 height 14
click at [681, 432] on link "[URL][DOMAIN_NAME]" at bounding box center [699, 427] width 116 height 14
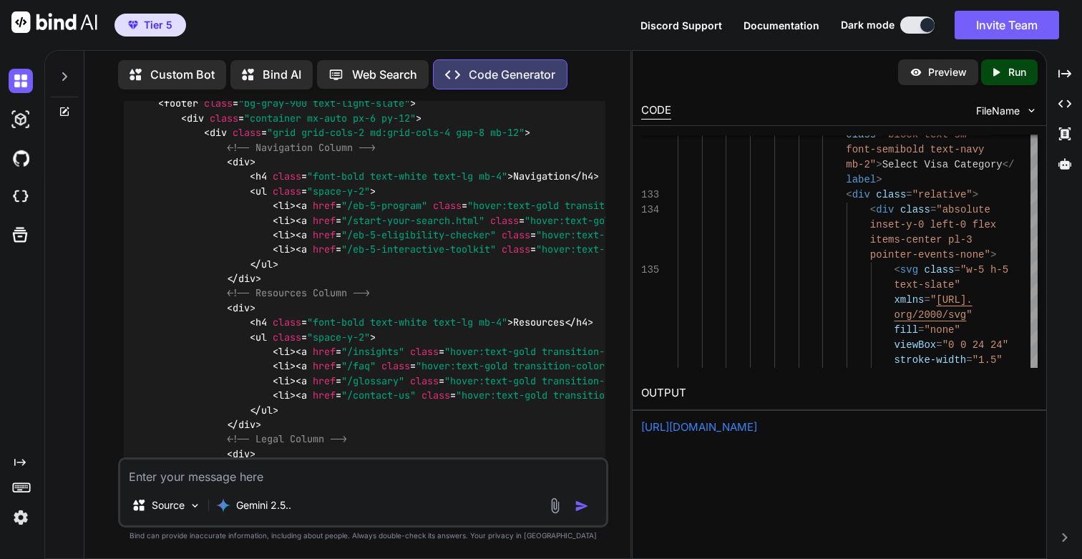
scroll to position [59307, 0]
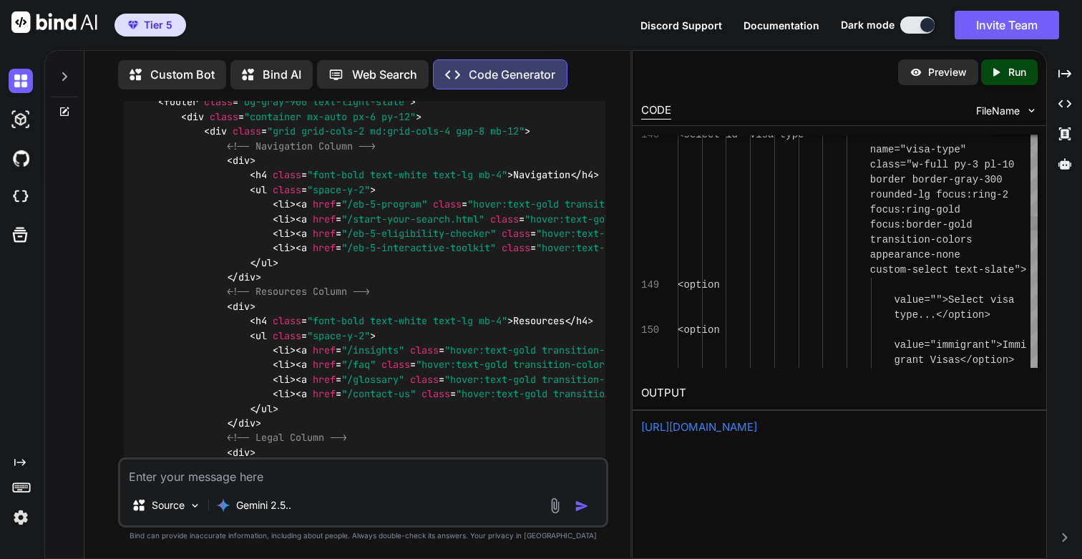
scroll to position [14, 0]
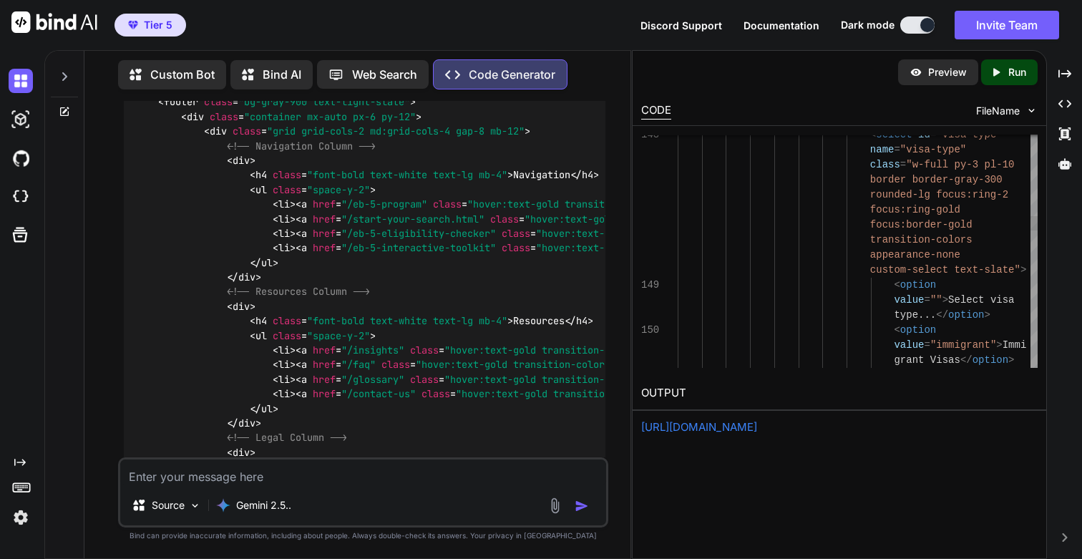
click at [1010, 72] on p "Run" at bounding box center [1017, 72] width 18 height 14
click at [691, 426] on link "[URL][DOMAIN_NAME]" at bounding box center [699, 427] width 116 height 14
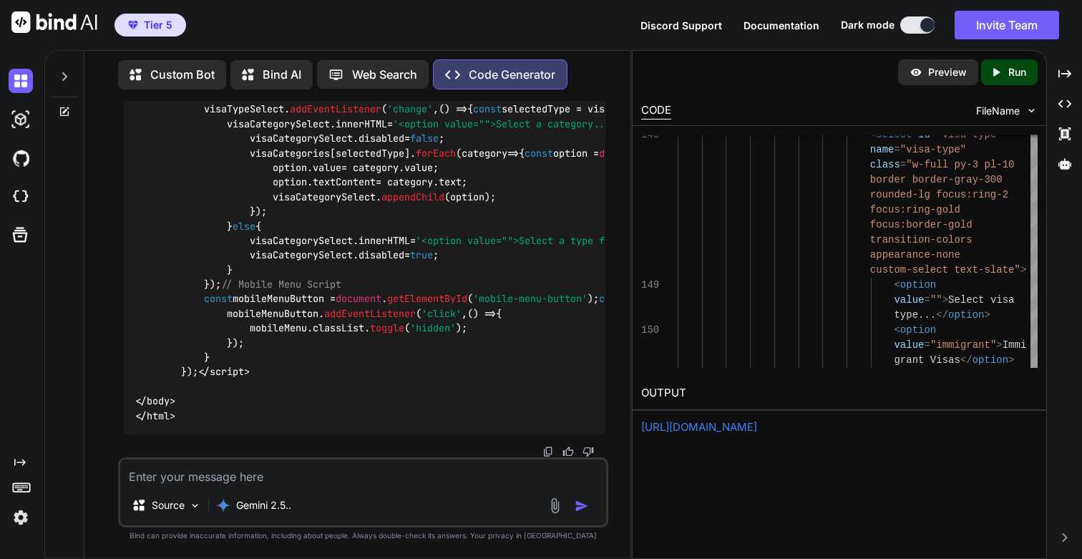
scroll to position [68690, 0]
click at [263, 474] on textarea at bounding box center [362, 472] width 485 height 26
paste textarea "<!DOCTYPE html> <html lang="en" class="scroll-smooth"> <head> <meta charset="UT…"
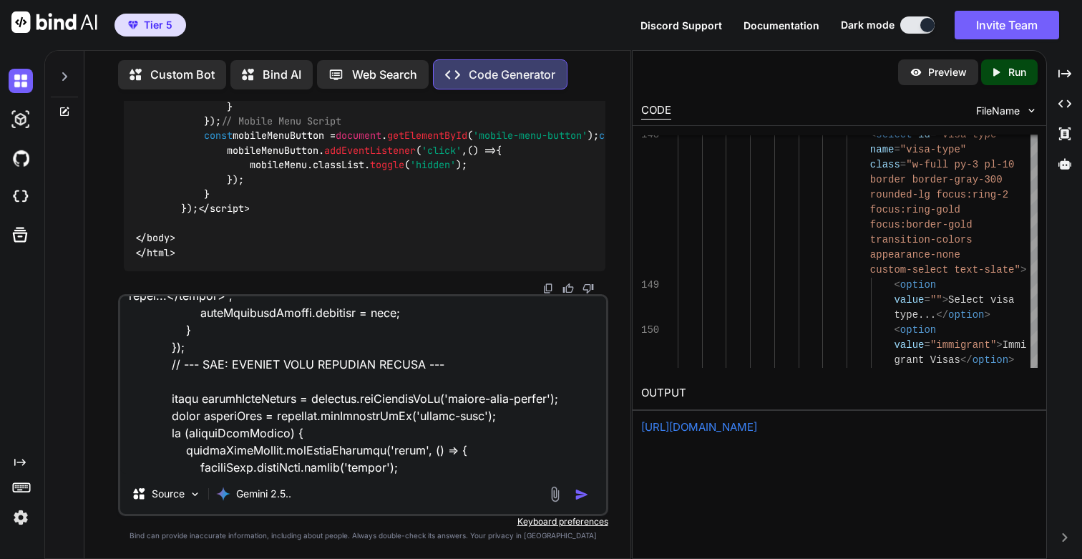
scroll to position [0, 0]
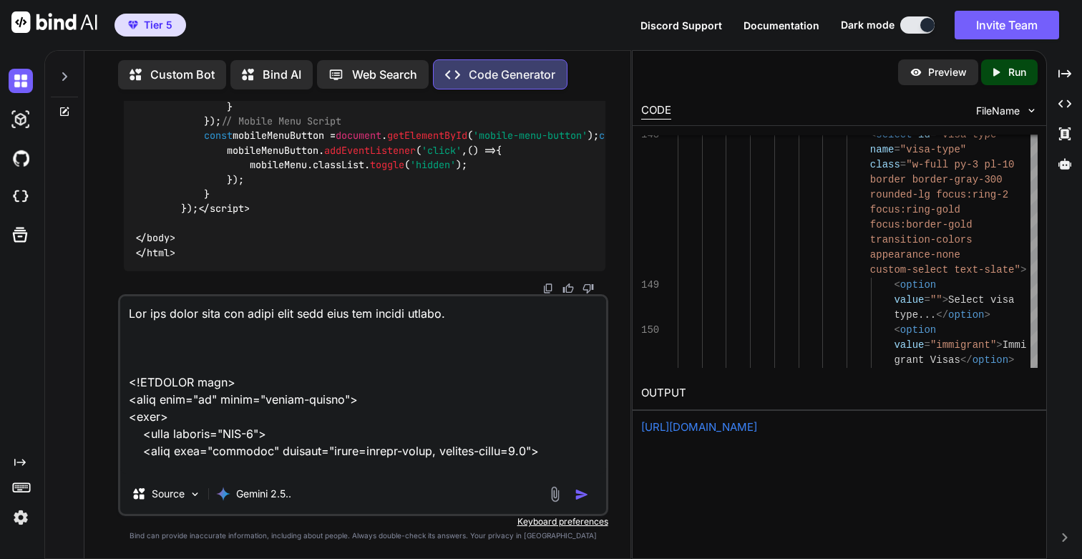
paste textarea "1) Make sure the integrity of the code remains intact. 2) Make changes only if …"
type textarea "Use the below code and align this page with the master footer. 1) Make sure the…"
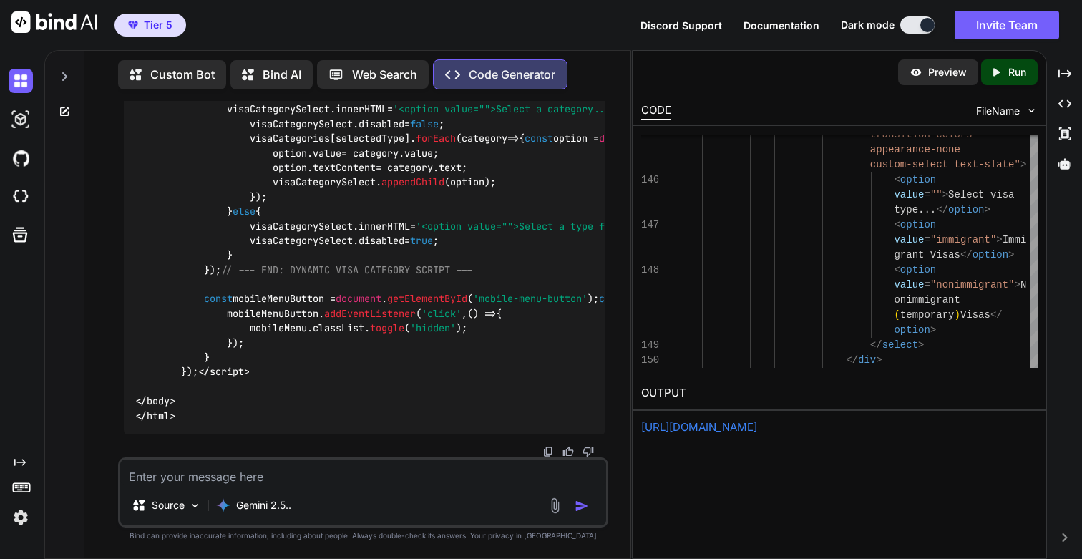
scroll to position [77930, 0]
click at [1015, 73] on p "Run" at bounding box center [1017, 72] width 18 height 14
click at [710, 427] on link "[URL][DOMAIN_NAME]" at bounding box center [699, 427] width 116 height 14
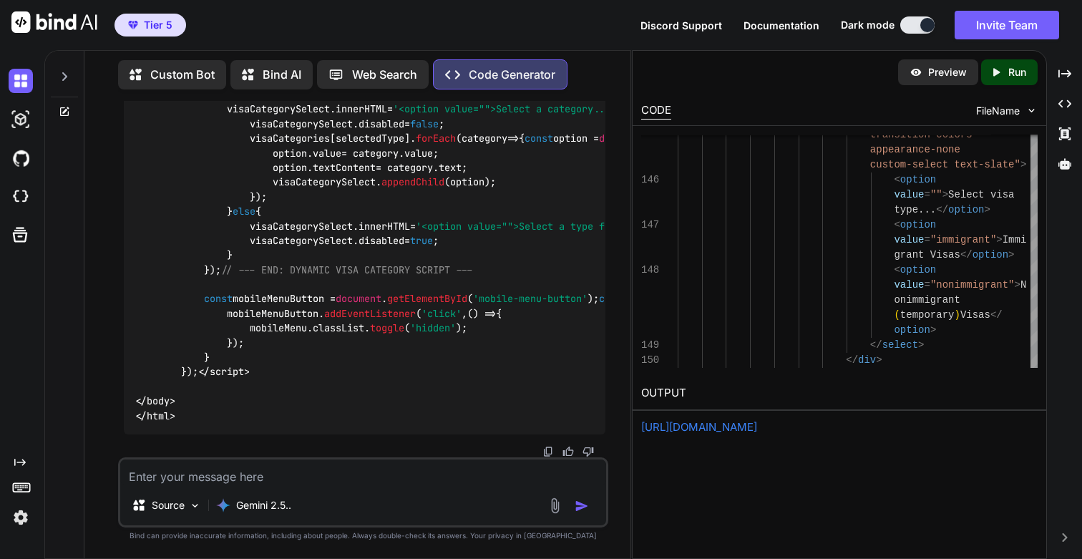
click at [757, 429] on link "[URL][DOMAIN_NAME]" at bounding box center [699, 427] width 116 height 14
